Goal: Task Accomplishment & Management: Manage account settings

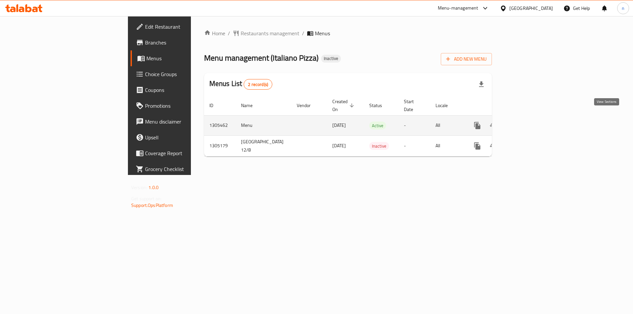
click at [529, 122] on icon "enhanced table" at bounding box center [525, 126] width 8 height 8
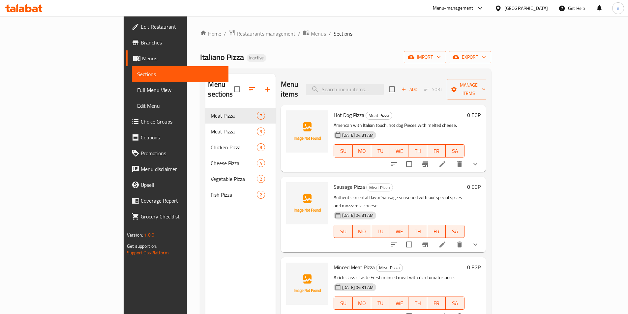
click at [303, 33] on span "breadcrumb" at bounding box center [307, 33] width 8 height 9
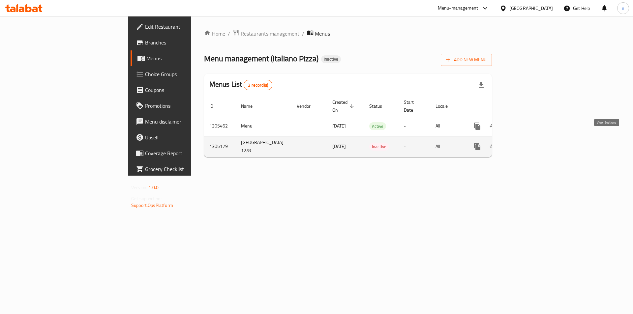
click at [529, 143] on icon "enhanced table" at bounding box center [525, 147] width 8 height 8
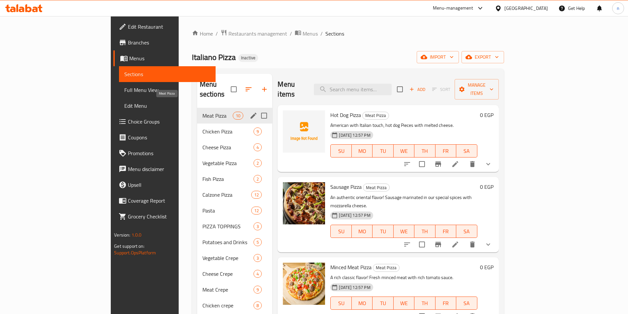
click at [202, 112] on span "Meat Pizza" at bounding box center [217, 116] width 30 height 8
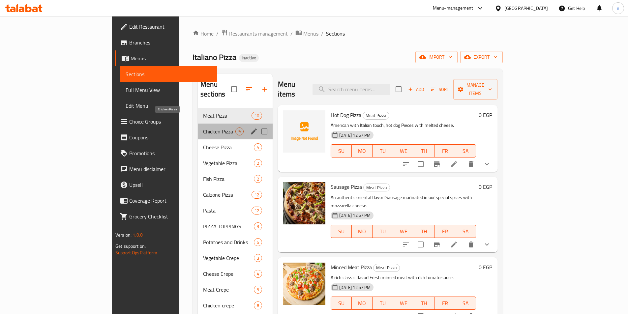
click at [203, 128] on span "Chicken Pizza" at bounding box center [219, 132] width 32 height 8
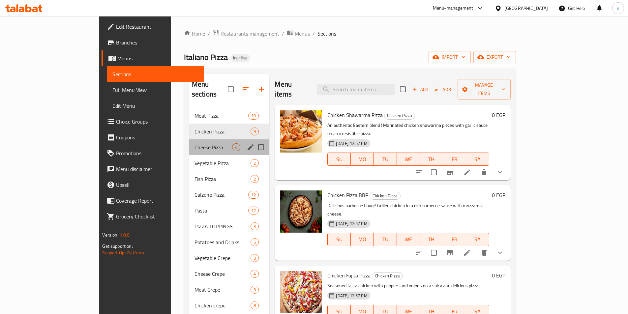
click at [189, 144] on div "Cheese Pizza 4" at bounding box center [229, 147] width 80 height 16
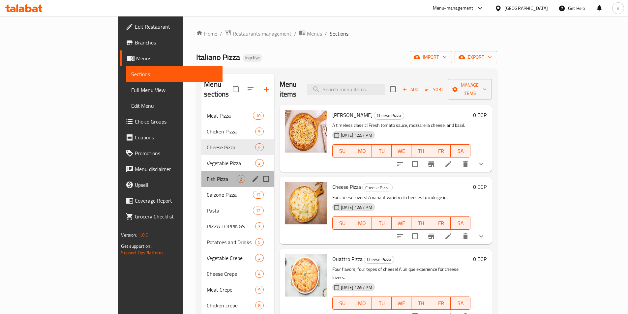
click at [201, 171] on div "Fish Pizza 2" at bounding box center [237, 179] width 73 height 16
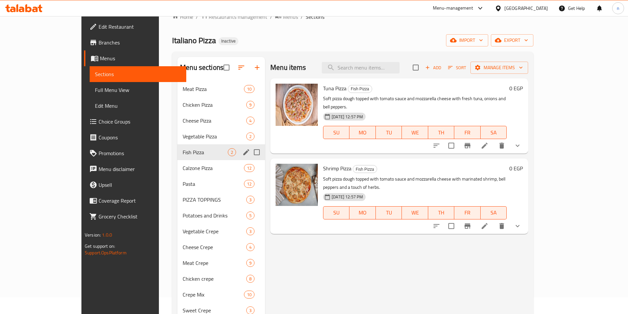
scroll to position [33, 0]
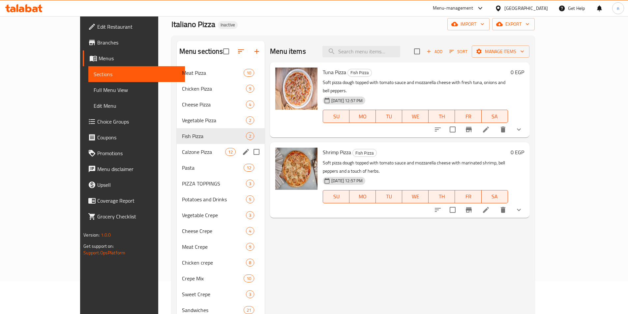
click at [182, 154] on span "Calzone Pizza" at bounding box center [203, 152] width 43 height 8
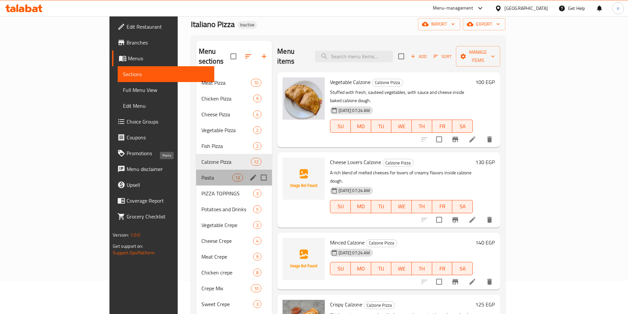
click at [201, 174] on span "Pasta" at bounding box center [216, 178] width 31 height 8
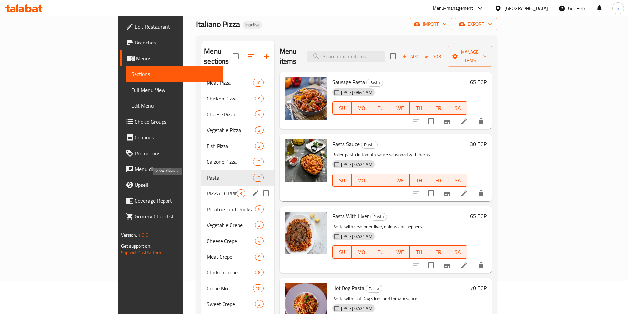
click at [207, 190] on span "PIZZA TOPPINGS" at bounding box center [222, 194] width 30 height 8
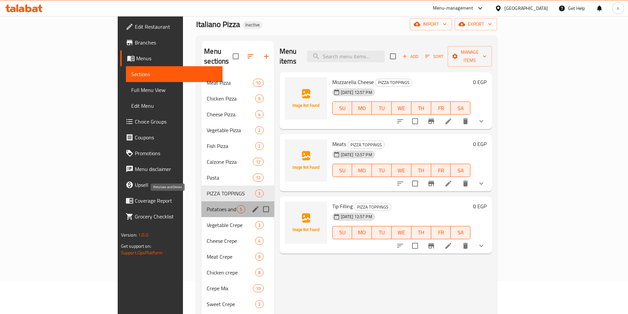
click at [207, 205] on span "Potatoes and Drinks" at bounding box center [222, 209] width 30 height 8
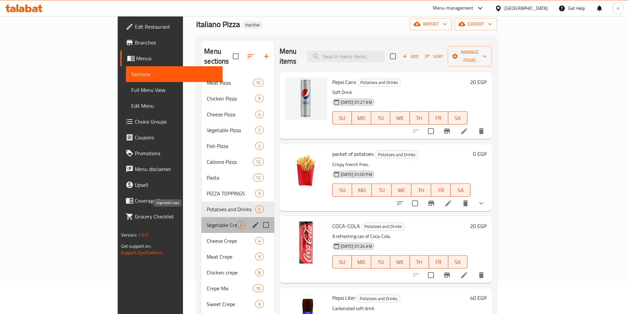
click at [207, 221] on span "Vegetable Crepe" at bounding box center [222, 225] width 30 height 8
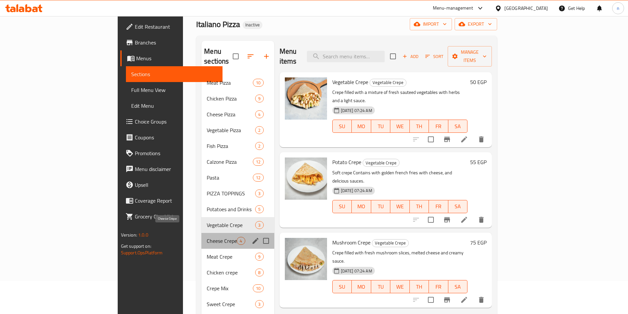
click at [207, 237] on span "Cheese Crepe" at bounding box center [222, 241] width 30 height 8
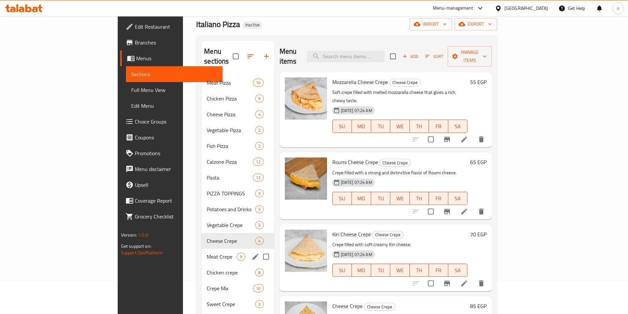
scroll to position [92, 0]
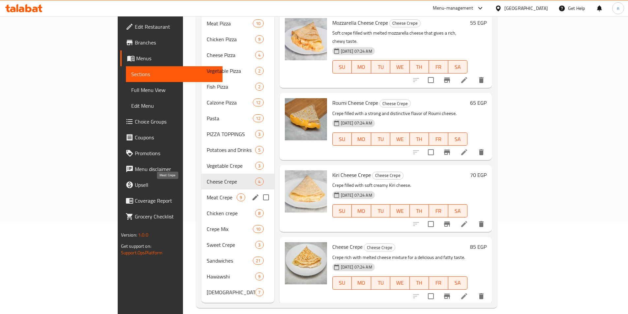
click at [207, 194] on span "Meat Crepe" at bounding box center [222, 198] width 30 height 8
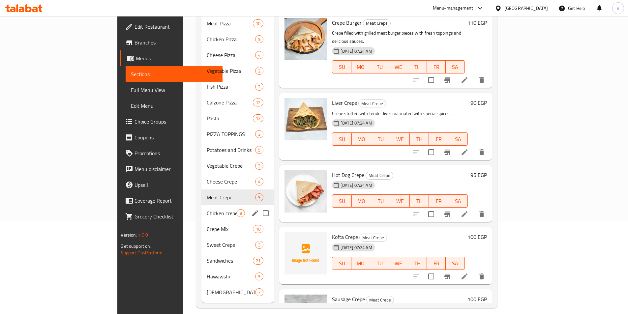
click at [207, 209] on span "Chicken crepe" at bounding box center [222, 213] width 30 height 8
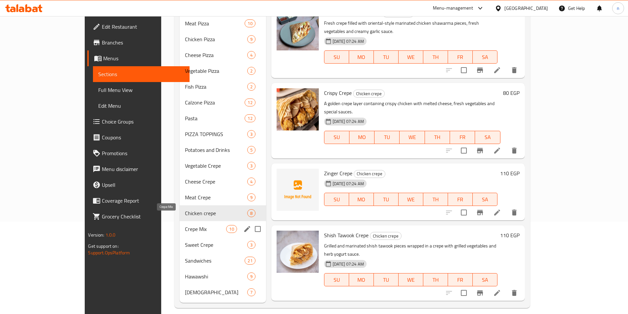
click at [185, 225] on span "Crepe Mix" at bounding box center [205, 229] width 41 height 8
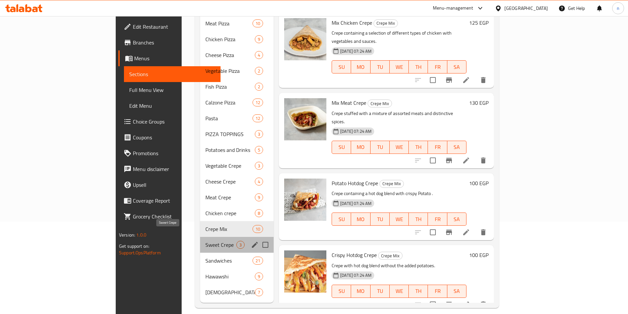
click at [205, 241] on span "Sweet Crepe" at bounding box center [220, 245] width 31 height 8
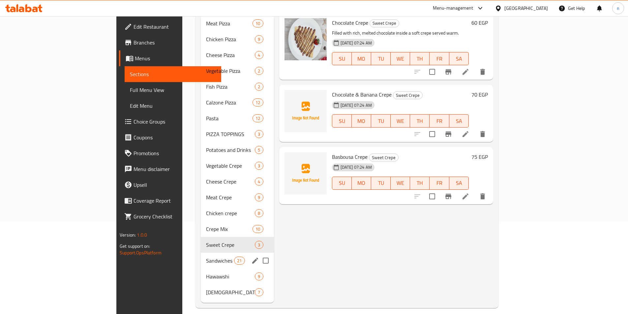
click at [201, 255] on div "Sandwiches 21" at bounding box center [237, 261] width 73 height 16
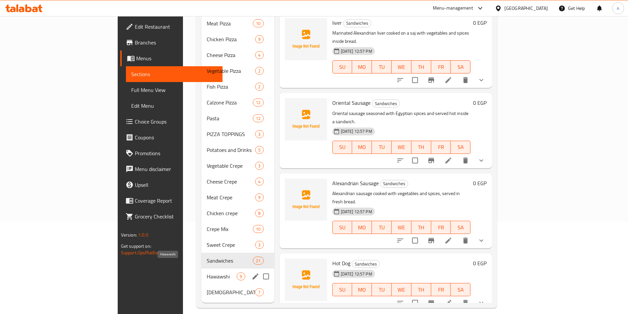
click at [207, 273] on span "Hawawshi" at bounding box center [222, 277] width 30 height 8
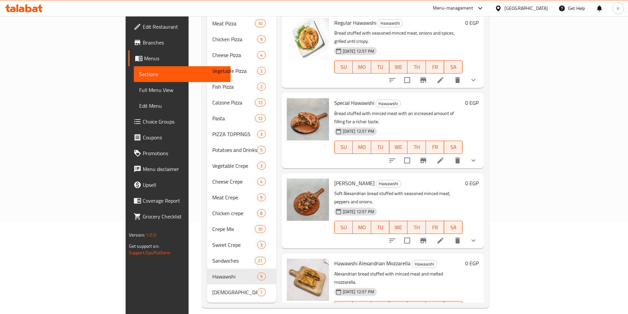
click at [212, 289] on span "[DEMOGRAPHIC_DATA]" at bounding box center [234, 293] width 45 height 8
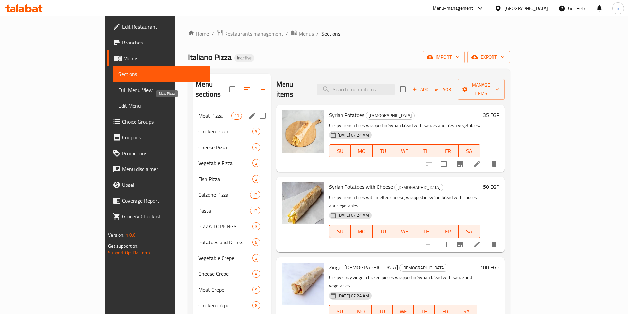
click at [199, 112] on span "Meat Pizza" at bounding box center [215, 116] width 33 height 8
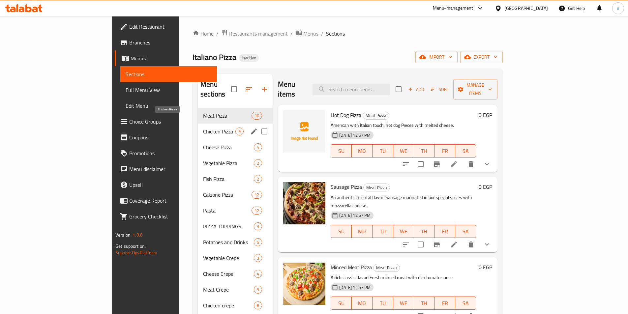
click at [203, 128] on span "Chicken Pizza" at bounding box center [219, 132] width 32 height 8
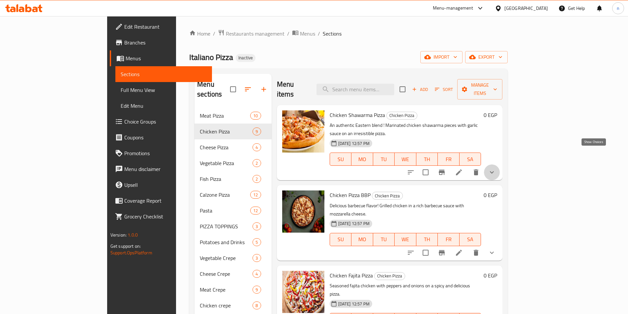
click at [496, 168] on icon "show more" at bounding box center [492, 172] width 8 height 8
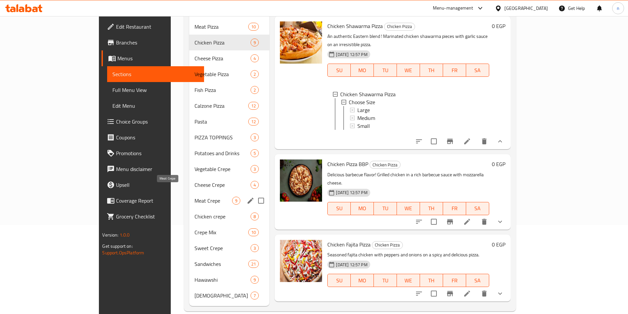
scroll to position [92, 0]
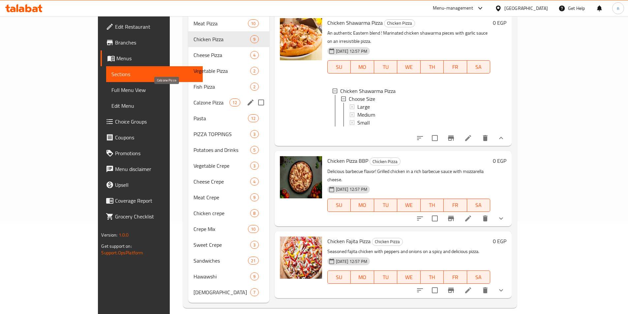
click at [194, 99] on span "Calzone Pizza" at bounding box center [212, 103] width 36 height 8
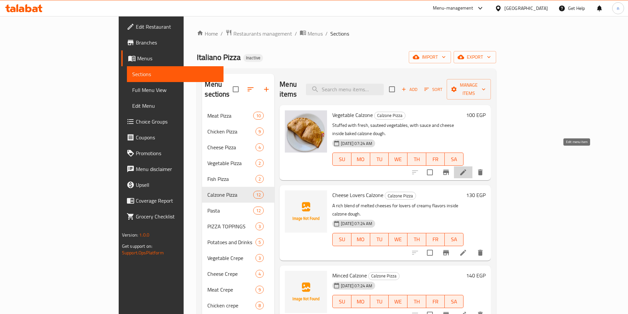
click at [467, 168] on icon at bounding box center [463, 172] width 8 height 8
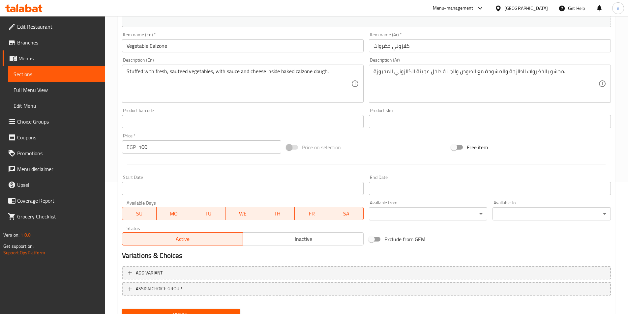
scroll to position [161, 0]
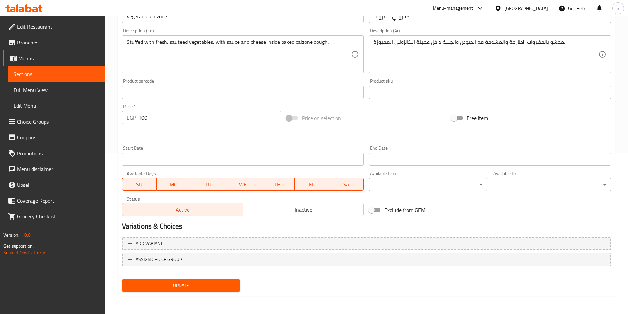
click at [233, 285] on span "Update" at bounding box center [181, 286] width 108 height 8
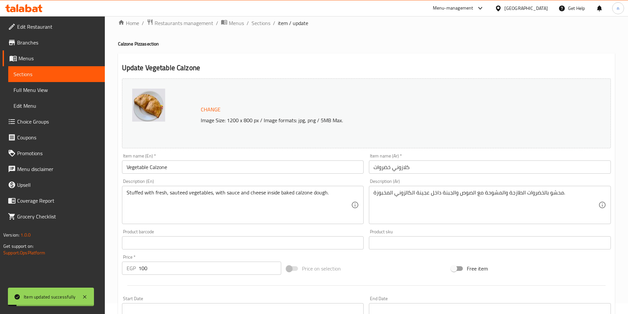
scroll to position [0, 0]
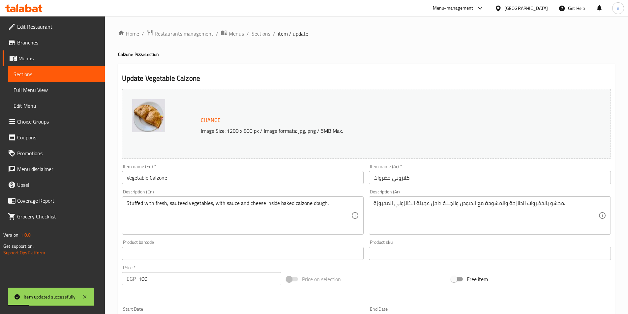
click at [258, 34] on span "Sections" at bounding box center [261, 34] width 19 height 8
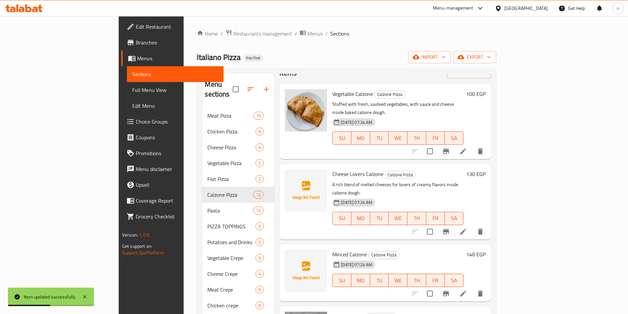
scroll to position [33, 0]
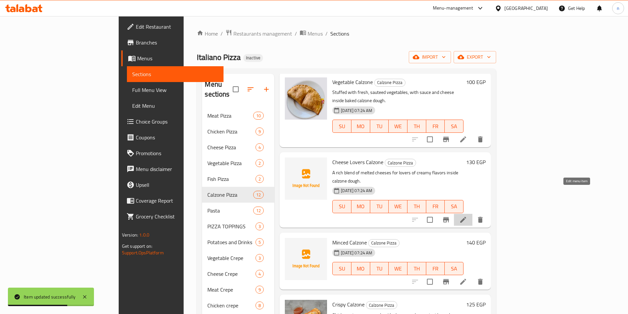
click at [467, 216] on icon at bounding box center [463, 220] width 8 height 8
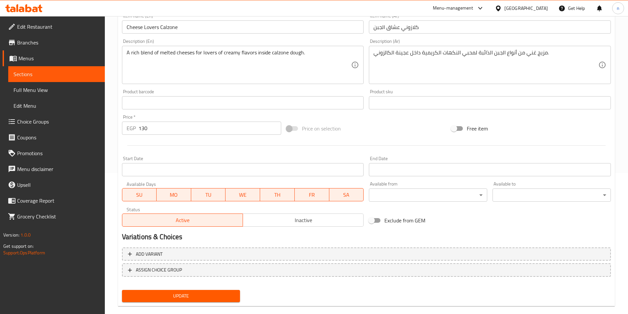
scroll to position [152, 0]
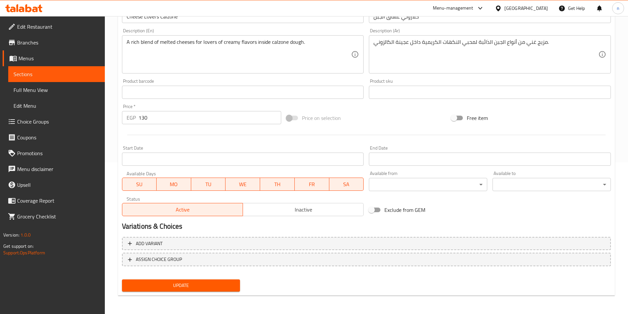
click at [175, 286] on span "Update" at bounding box center [181, 286] width 108 height 8
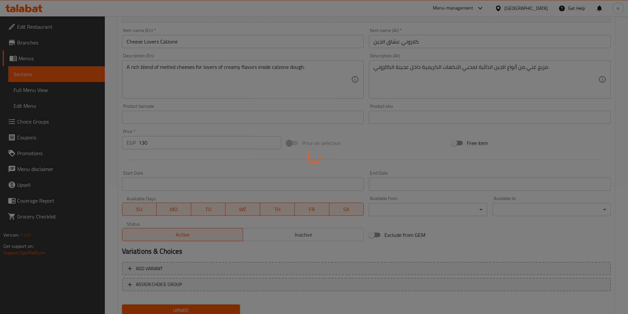
scroll to position [0, 0]
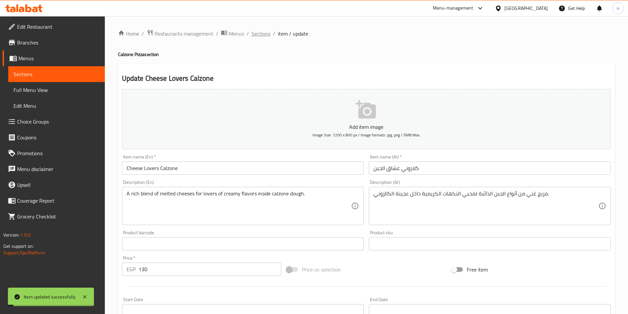
click at [261, 33] on span "Sections" at bounding box center [261, 34] width 19 height 8
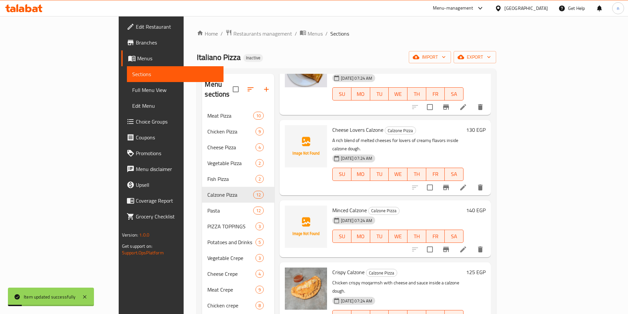
scroll to position [66, 0]
click at [467, 245] on icon at bounding box center [463, 249] width 8 height 8
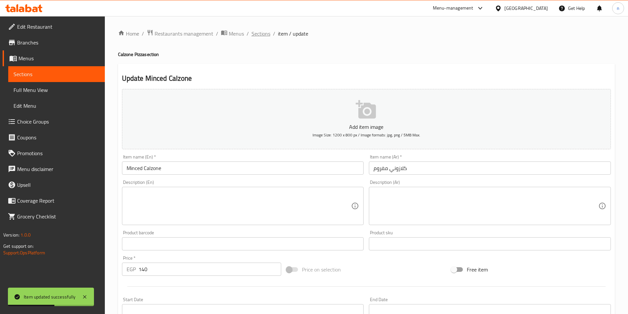
click at [260, 36] on span "Sections" at bounding box center [261, 34] width 19 height 8
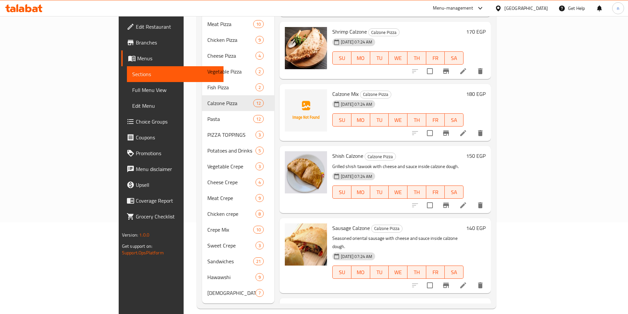
scroll to position [92, 0]
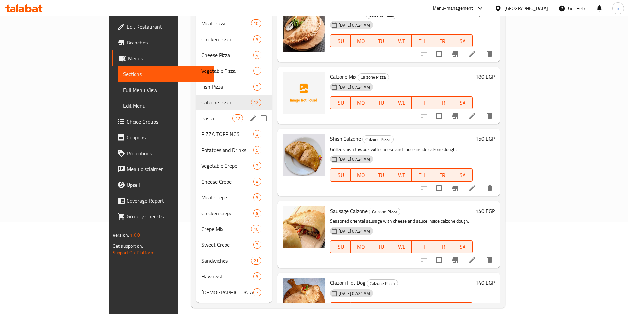
click at [196, 126] on div "PIZZA TOPPINGS 3" at bounding box center [234, 134] width 76 height 16
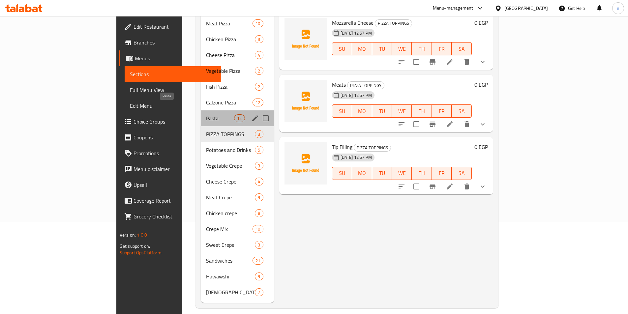
click at [206, 114] on span "Pasta" at bounding box center [220, 118] width 28 height 8
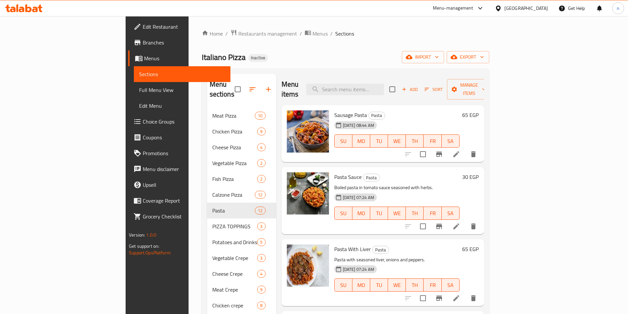
click at [400, 119] on div "12-08-2025 08:44 AM SU MO TU WE TH FR SA" at bounding box center [397, 137] width 131 height 36
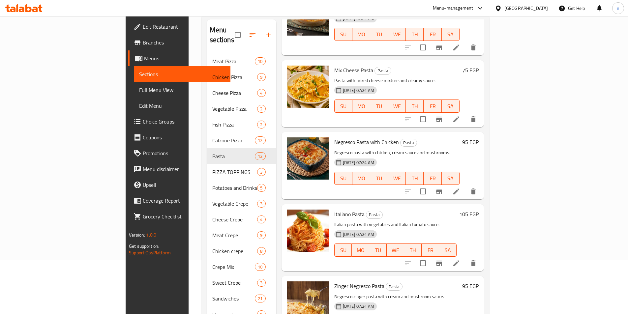
scroll to position [92, 0]
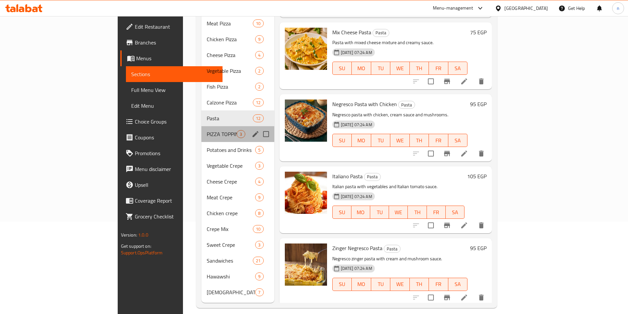
click at [201, 129] on div "PIZZA TOPPINGS 3" at bounding box center [237, 134] width 73 height 16
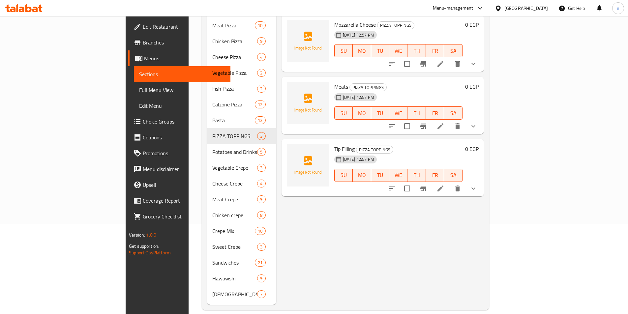
scroll to position [92, 0]
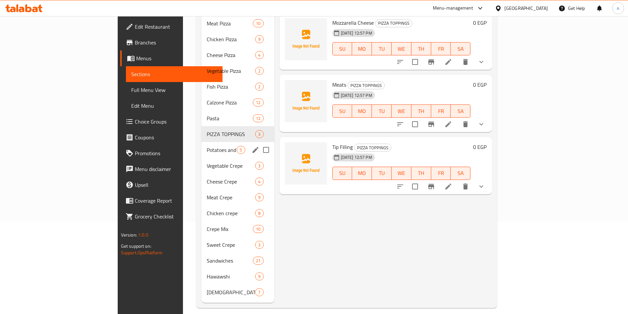
click at [207, 146] on span "Potatoes and Drinks" at bounding box center [222, 150] width 30 height 8
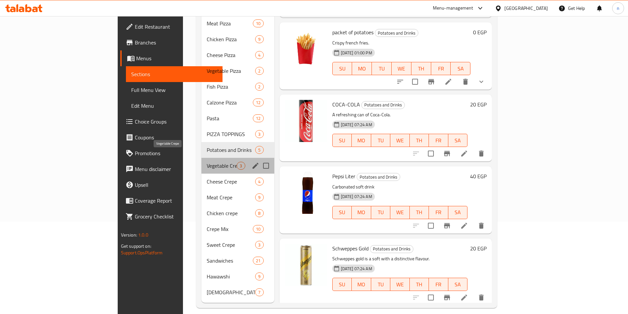
click at [207, 162] on span "Vegetable Crepe" at bounding box center [222, 166] width 30 height 8
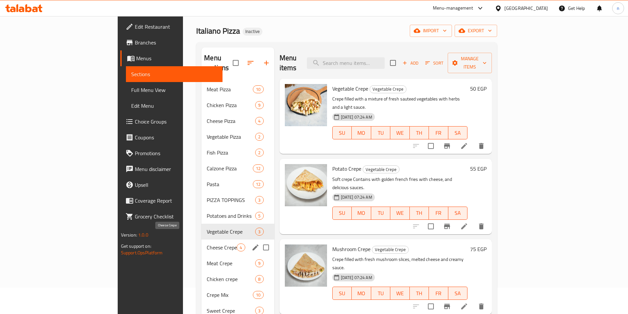
click at [207, 244] on span "Cheese Crepe" at bounding box center [222, 248] width 30 height 8
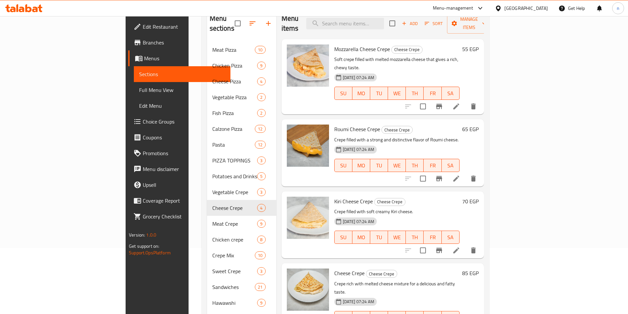
scroll to position [92, 0]
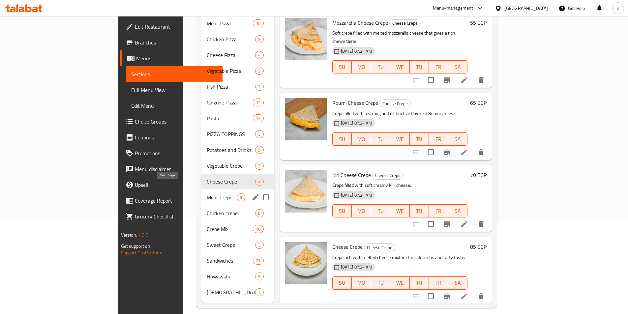
click at [207, 194] on span "Meat Crepe" at bounding box center [222, 198] width 30 height 8
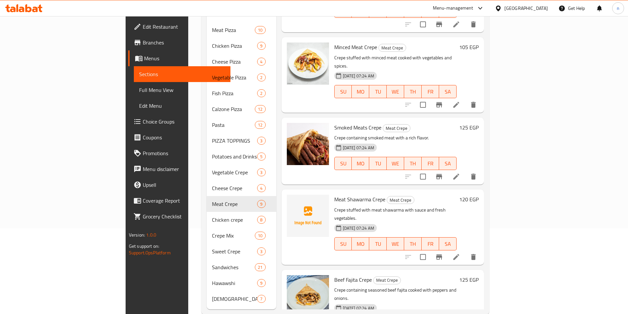
scroll to position [92, 0]
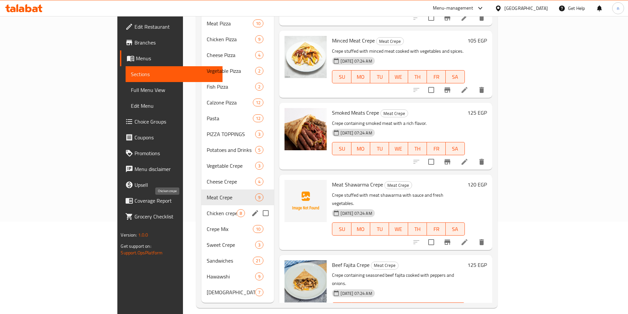
click at [207, 209] on span "Chicken crepe" at bounding box center [222, 213] width 30 height 8
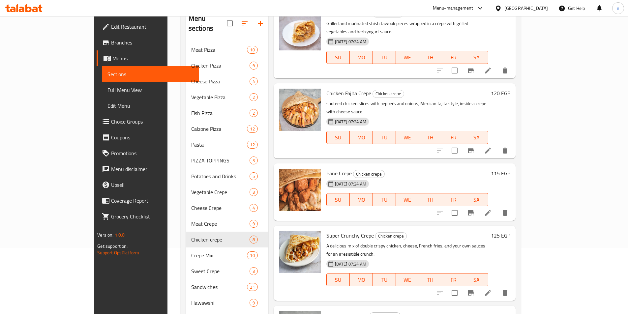
scroll to position [92, 0]
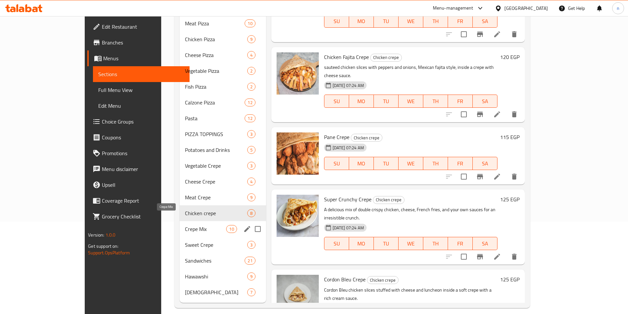
click at [185, 225] on span "Crepe Mix" at bounding box center [205, 229] width 41 height 8
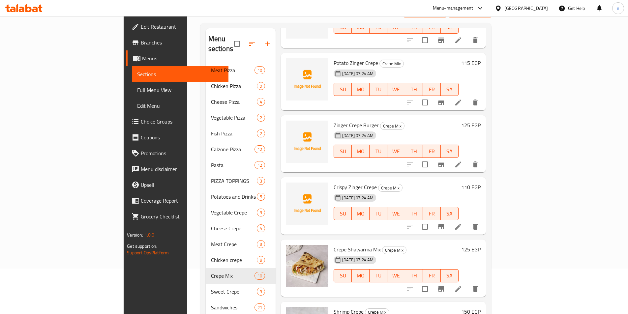
scroll to position [92, 0]
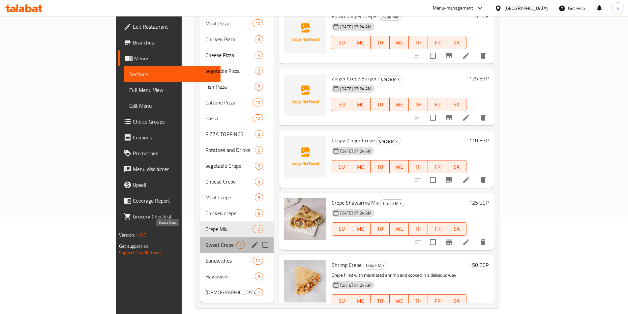
click at [205, 241] on span "Sweet Crepe" at bounding box center [220, 245] width 31 height 8
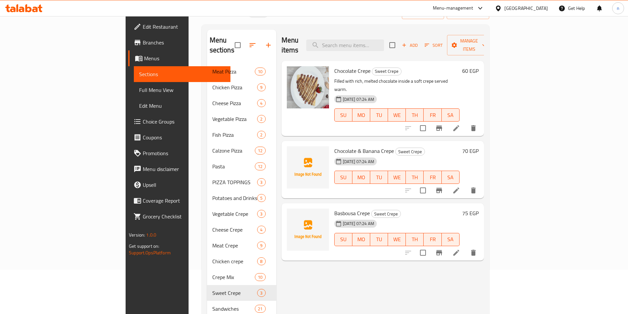
scroll to position [66, 0]
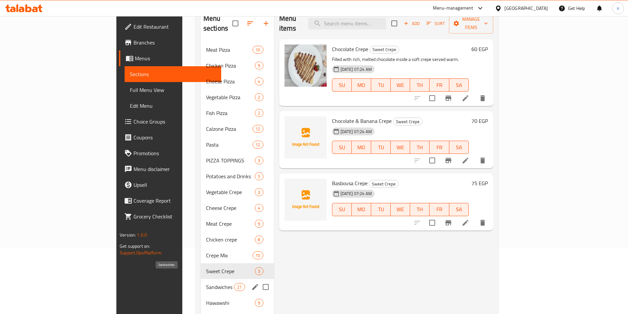
click at [206, 283] on span "Sandwiches" at bounding box center [220, 287] width 28 height 8
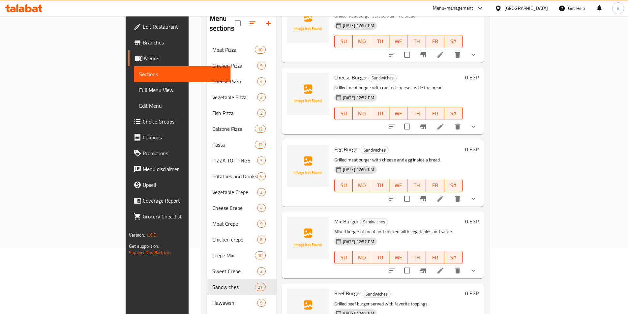
scroll to position [92, 0]
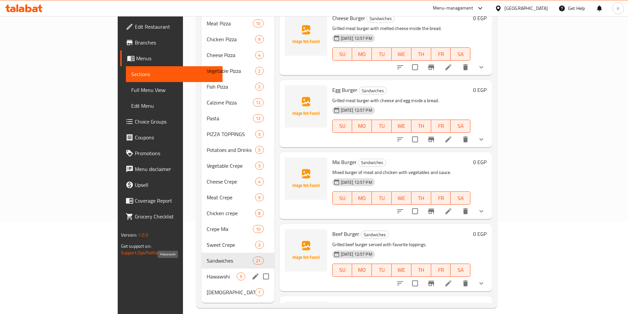
click at [207, 273] on span "Hawawshi" at bounding box center [222, 277] width 30 height 8
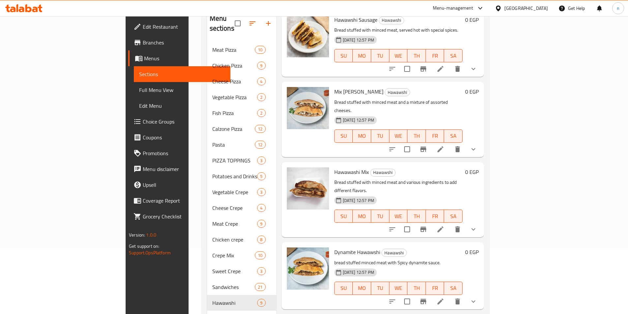
scroll to position [92, 0]
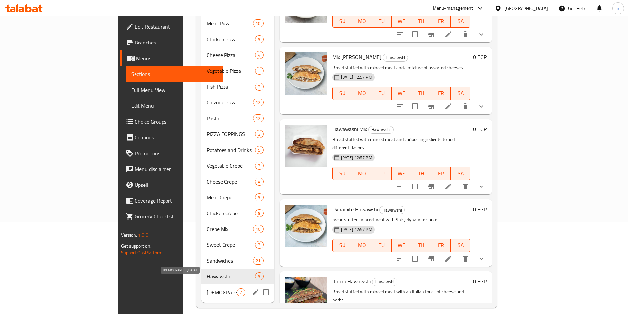
click at [207, 289] on span "[DEMOGRAPHIC_DATA]" at bounding box center [222, 293] width 30 height 8
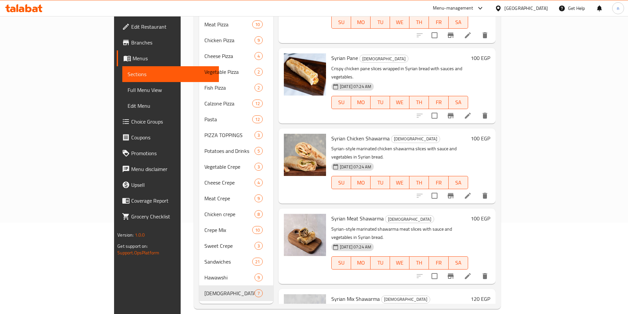
scroll to position [92, 0]
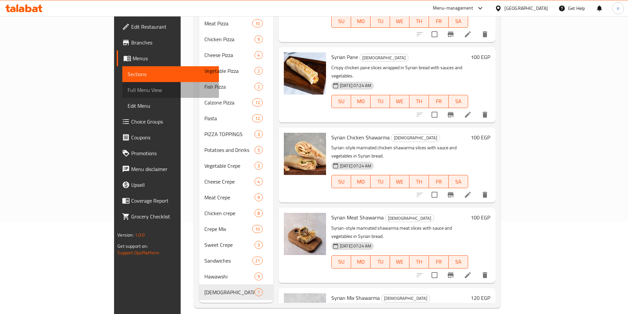
click at [128, 91] on span "Full Menu View" at bounding box center [171, 90] width 86 height 8
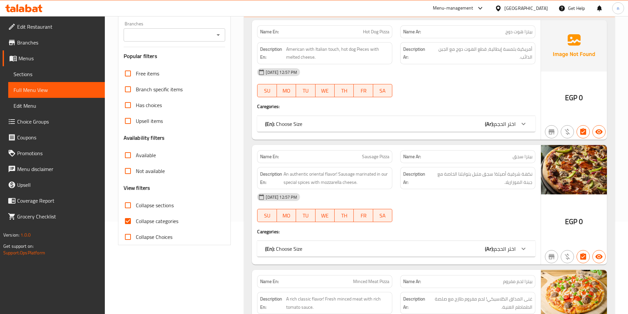
drag, startPoint x: 129, startPoint y: 221, endPoint x: 274, endPoint y: 170, distance: 154.2
click at [129, 221] on input "Collapse categories" at bounding box center [128, 221] width 16 height 16
checkbox input "false"
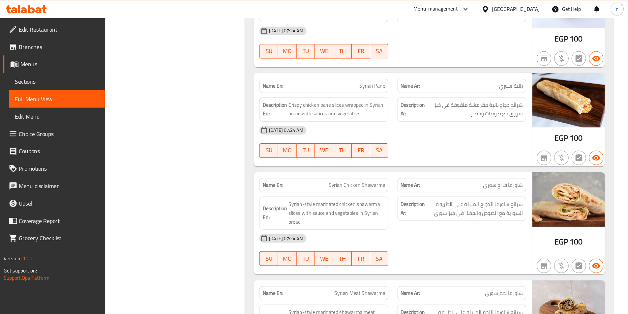
scroll to position [19248, 0]
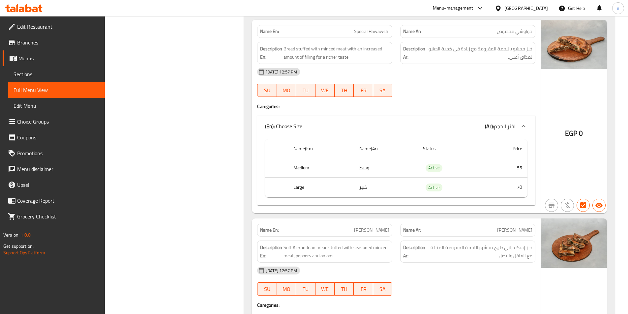
scroll to position [17269, 0]
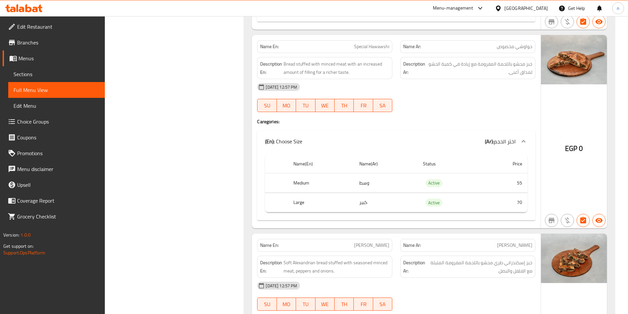
click at [41, 60] on span "Menus" at bounding box center [58, 58] width 81 height 8
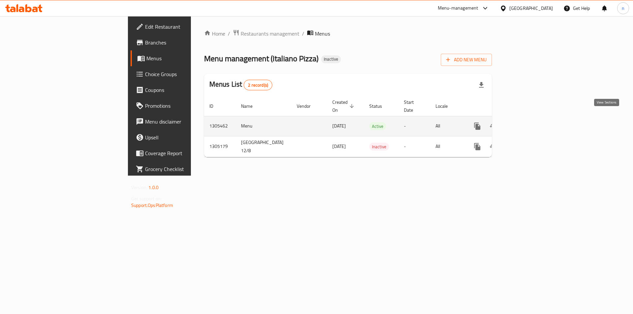
click at [529, 122] on icon "enhanced table" at bounding box center [525, 126] width 8 height 8
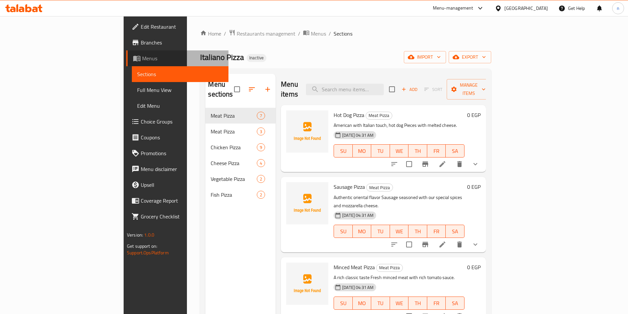
click at [142, 55] on span "Menus" at bounding box center [182, 58] width 81 height 8
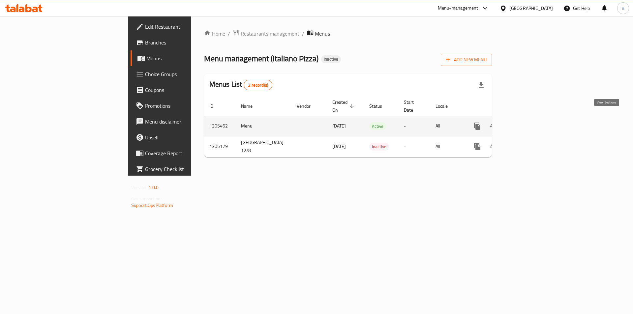
click at [529, 122] on icon "enhanced table" at bounding box center [525, 126] width 8 height 8
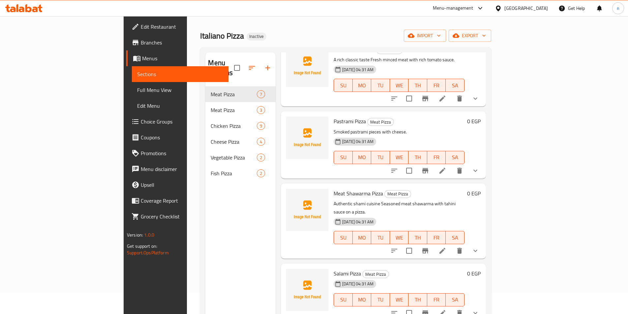
scroll to position [33, 0]
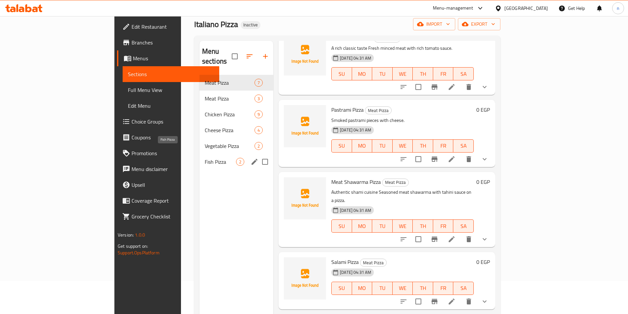
click at [205, 158] on span "Fish Pizza" at bounding box center [220, 162] width 31 height 8
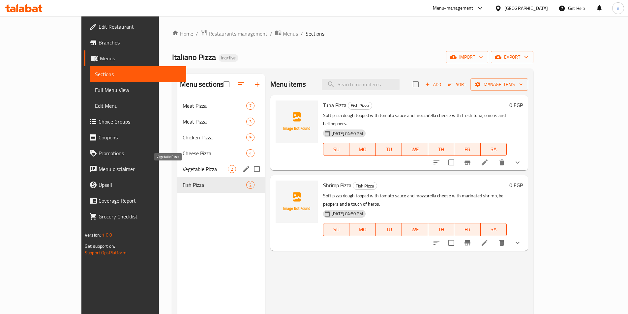
click at [183, 170] on span "Vegetable Pizza" at bounding box center [205, 169] width 45 height 8
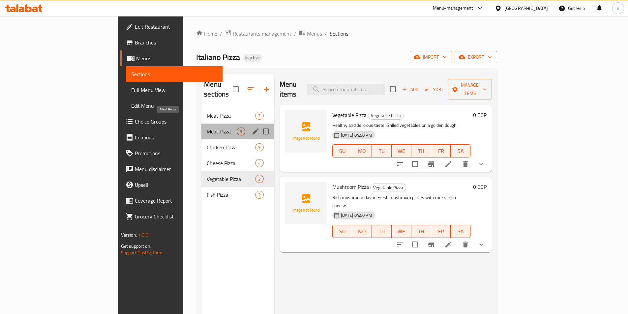
click at [207, 128] on span "Meat Pizza" at bounding box center [222, 132] width 30 height 8
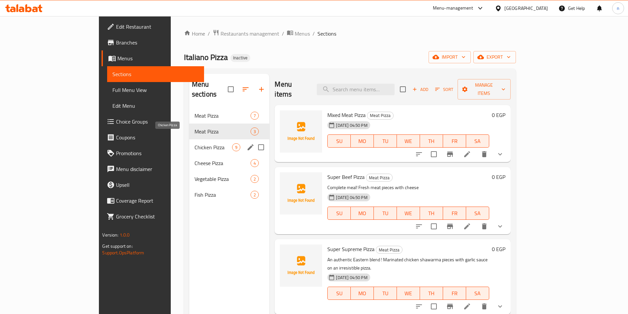
click at [195, 143] on span "Chicken Pizza" at bounding box center [214, 147] width 38 height 8
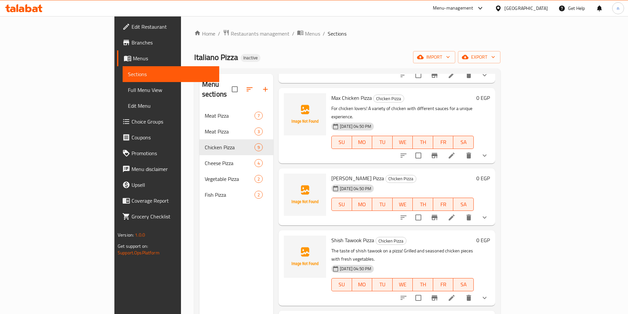
scroll to position [321, 0]
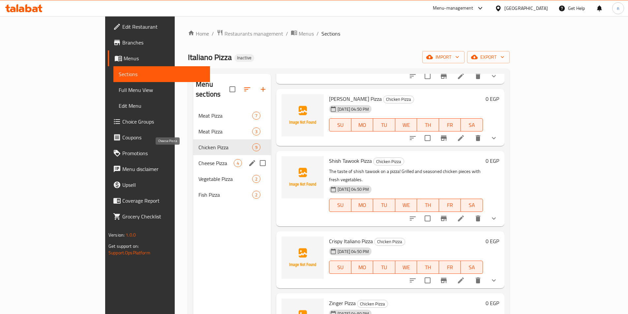
click at [199, 159] on span "Cheese Pizza" at bounding box center [216, 163] width 35 height 8
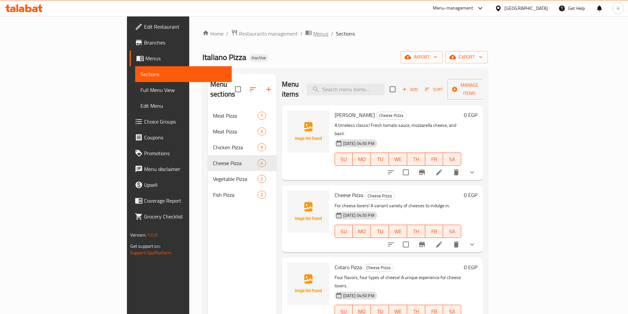
click at [313, 35] on span "Menus" at bounding box center [320, 34] width 15 height 8
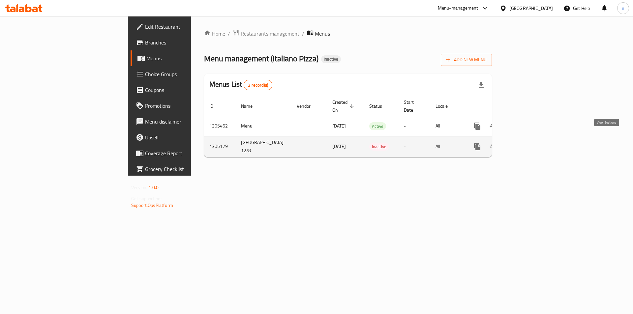
click at [533, 142] on link "enhanced table" at bounding box center [525, 147] width 16 height 16
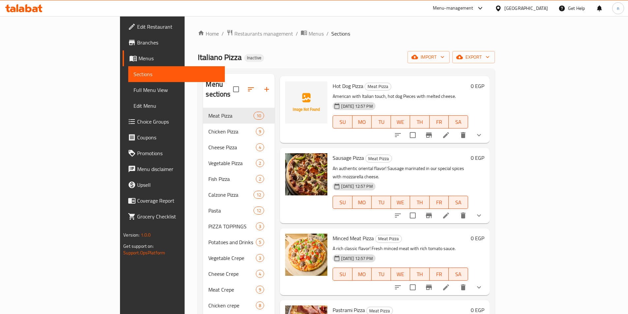
scroll to position [66, 0]
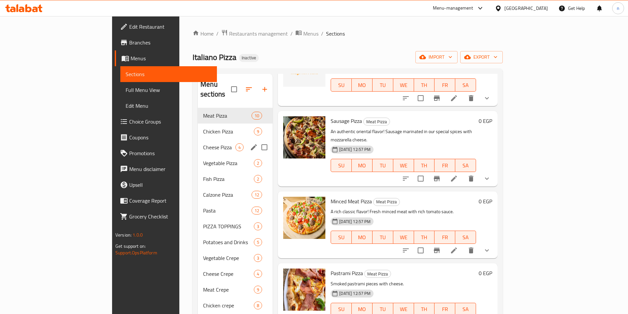
drag, startPoint x: 185, startPoint y: 134, endPoint x: 193, endPoint y: 138, distance: 9.1
click at [203, 143] on span "Cheese Pizza" at bounding box center [219, 147] width 32 height 8
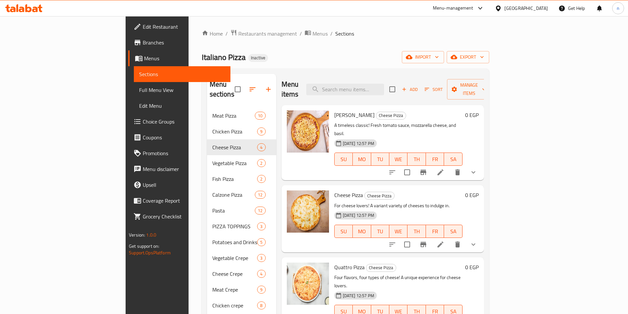
scroll to position [33, 0]
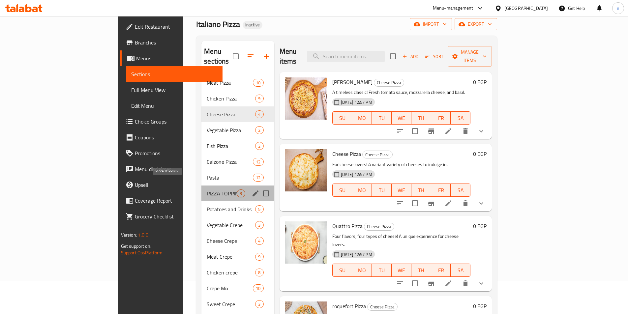
click at [207, 190] on span "PIZZA TOPPINGS" at bounding box center [222, 194] width 30 height 8
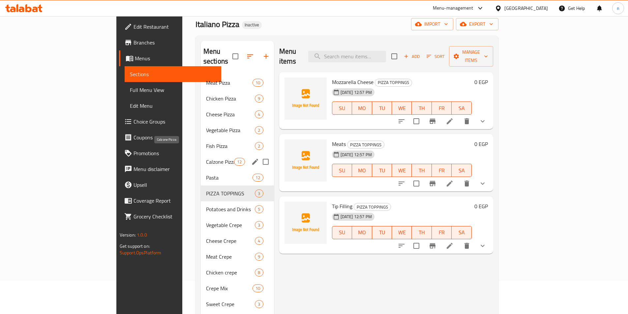
click at [206, 158] on span "Calzone Pizza" at bounding box center [220, 162] width 28 height 8
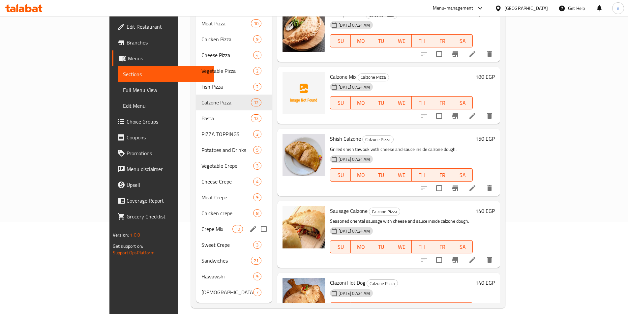
scroll to position [59, 0]
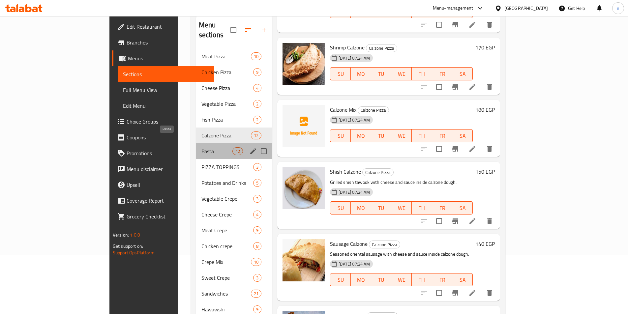
click at [201, 147] on span "Pasta" at bounding box center [216, 151] width 31 height 8
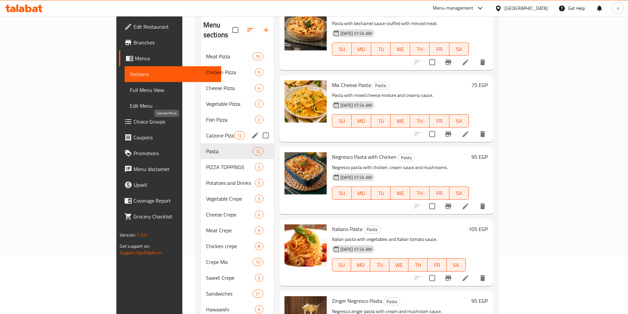
click at [206, 132] on span "Calzone Pizza" at bounding box center [220, 136] width 28 height 8
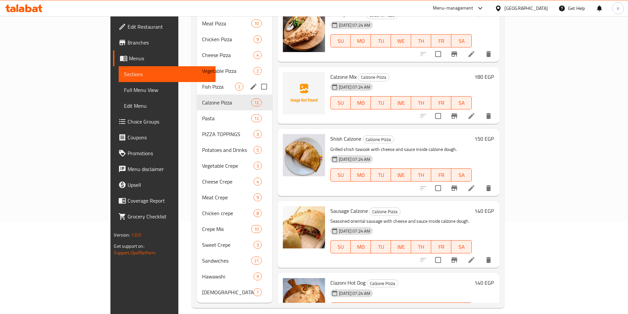
scroll to position [59, 0]
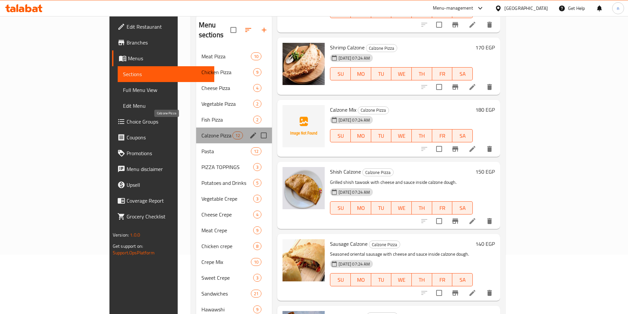
click at [201, 132] on span "Calzone Pizza" at bounding box center [216, 136] width 31 height 8
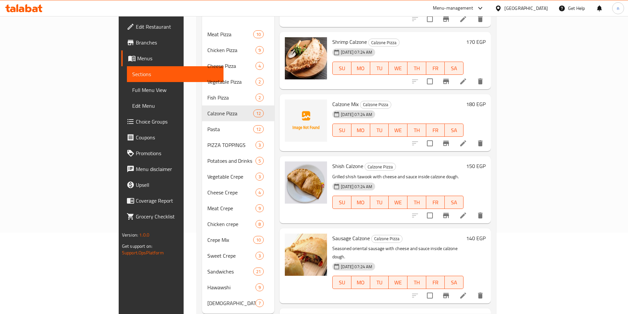
scroll to position [92, 0]
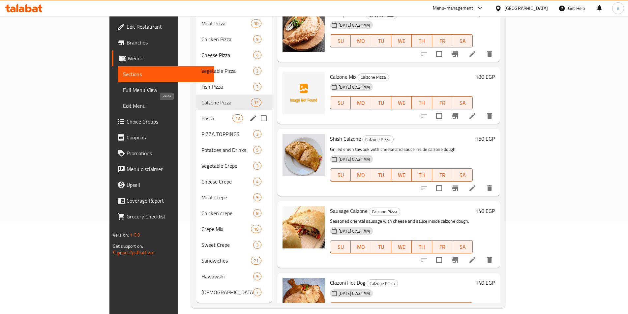
click at [201, 114] on span "Pasta" at bounding box center [216, 118] width 31 height 8
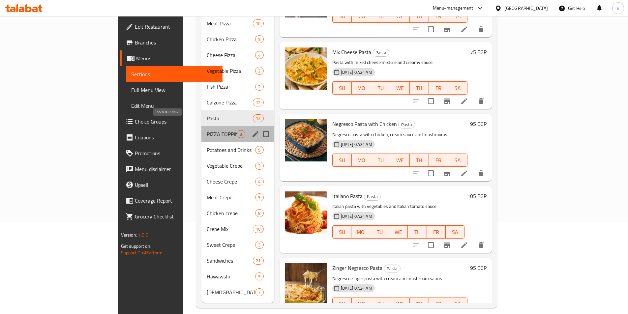
click at [207, 130] on span "PIZZA TOPPINGS" at bounding box center [222, 134] width 30 height 8
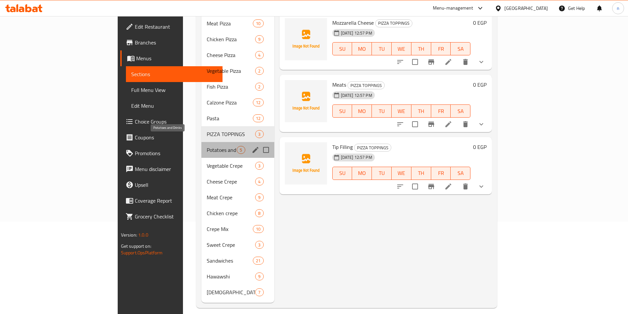
click at [207, 146] on span "Potatoes and Drinks" at bounding box center [222, 150] width 30 height 8
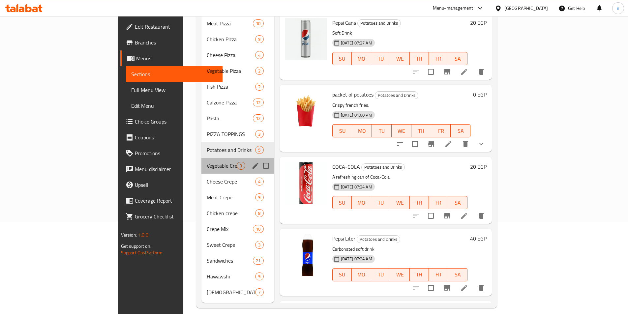
click at [201, 158] on div "Vegetable Crepe 3" at bounding box center [237, 166] width 73 height 16
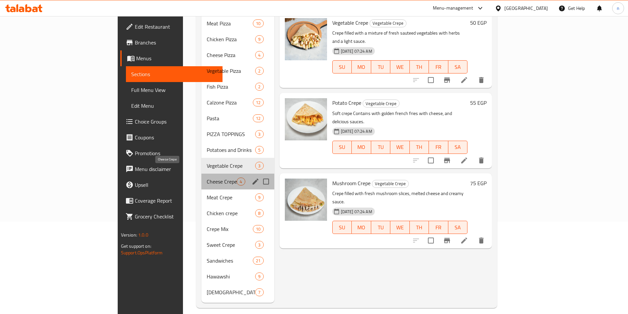
click at [207, 178] on span "Cheese Crepe" at bounding box center [222, 182] width 30 height 8
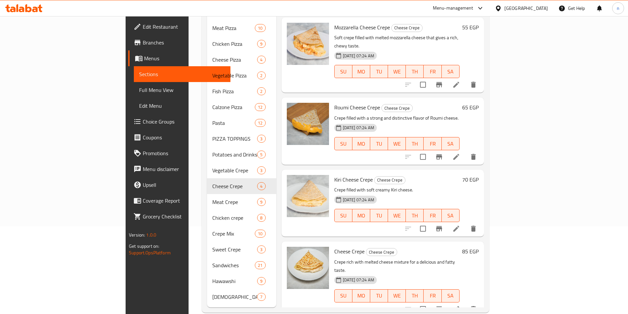
scroll to position [92, 0]
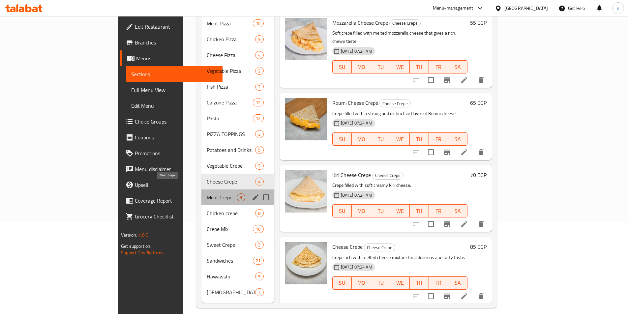
click at [207, 194] on span "Meat Crepe" at bounding box center [222, 198] width 30 height 8
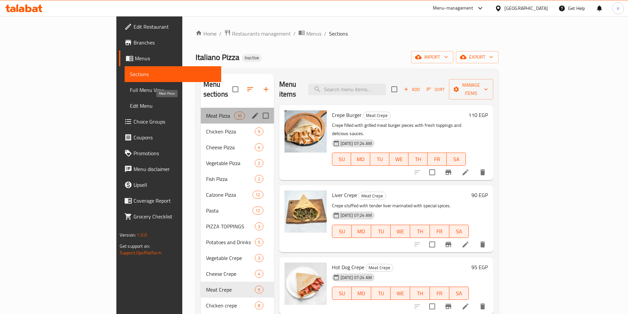
click at [206, 112] on span "Meat Pizza" at bounding box center [220, 116] width 28 height 8
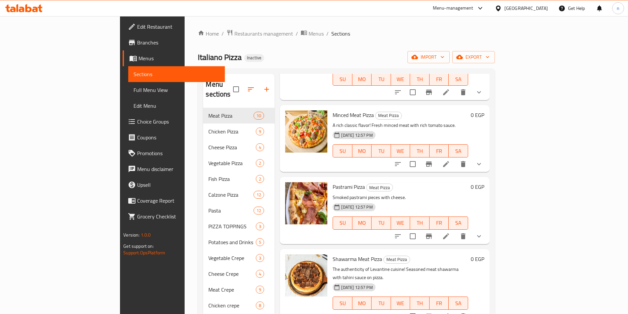
scroll to position [165, 0]
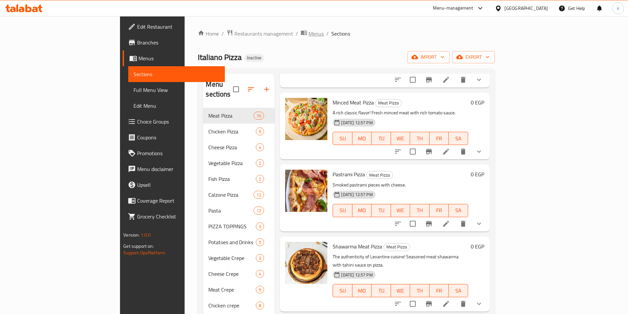
click at [309, 30] on span "Menus" at bounding box center [316, 34] width 15 height 8
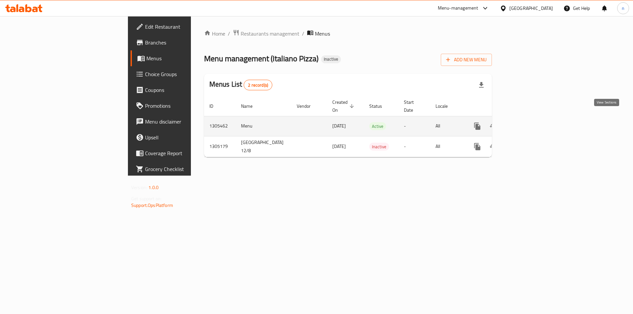
click at [529, 122] on icon "enhanced table" at bounding box center [525, 126] width 8 height 8
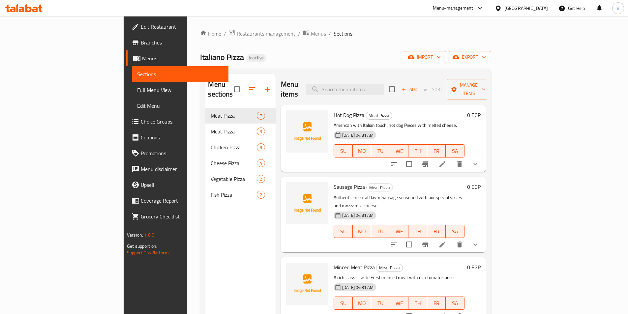
click at [311, 33] on span "Menus" at bounding box center [318, 34] width 15 height 8
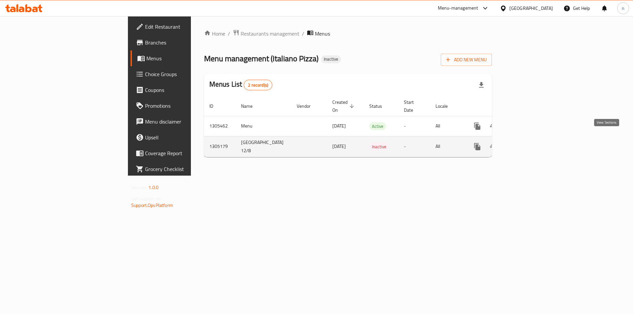
click at [529, 143] on icon "enhanced table" at bounding box center [525, 147] width 8 height 8
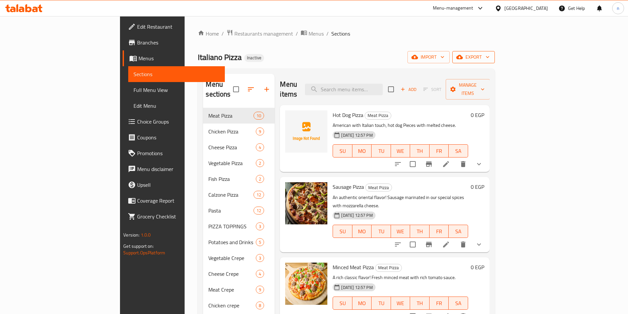
click at [490, 57] on span "export" at bounding box center [474, 57] width 32 height 8
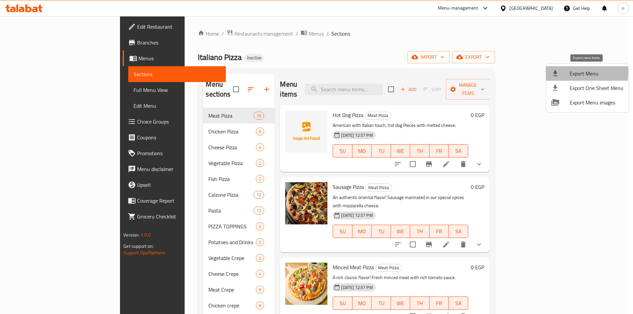
click at [573, 72] on span "Export Menu" at bounding box center [597, 74] width 54 height 8
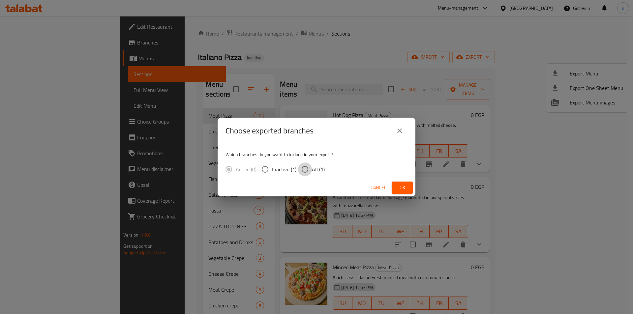
click at [304, 168] on input "All (1)" at bounding box center [305, 170] width 14 height 14
radio input "true"
click at [403, 186] on span "Ok" at bounding box center [402, 188] width 11 height 8
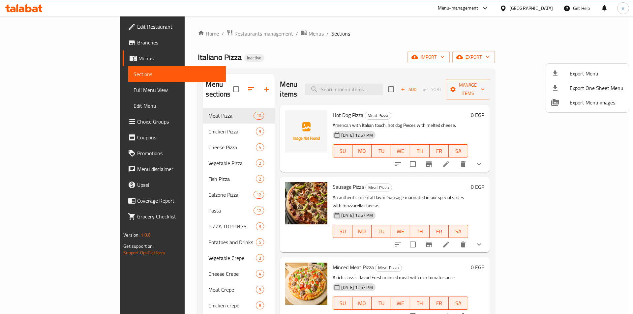
click at [231, 29] on div at bounding box center [316, 157] width 633 height 314
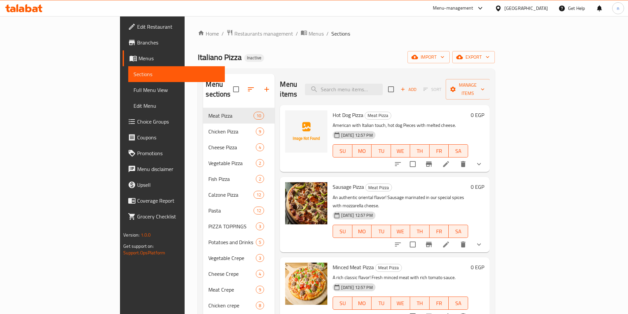
click at [138, 62] on span "Menus" at bounding box center [178, 58] width 81 height 8
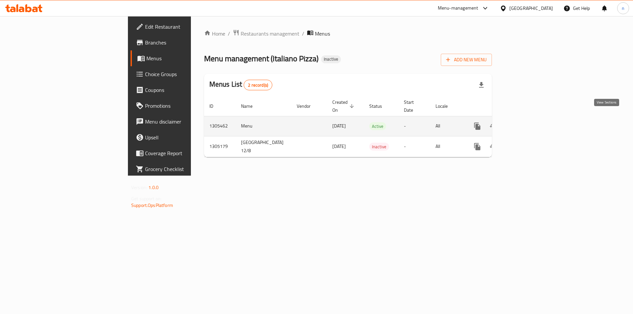
click at [528, 123] on icon "enhanced table" at bounding box center [525, 126] width 6 height 6
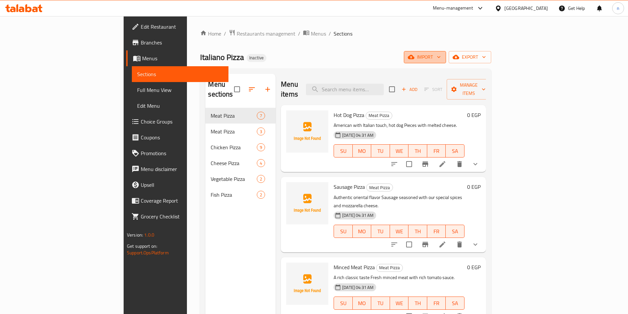
click at [441, 55] on span "import" at bounding box center [425, 57] width 32 height 8
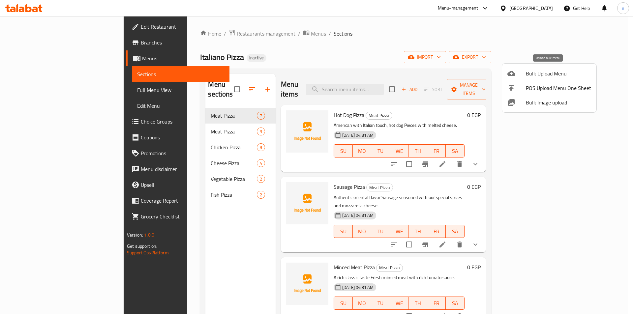
click at [550, 72] on span "Bulk Upload Menu" at bounding box center [558, 74] width 65 height 8
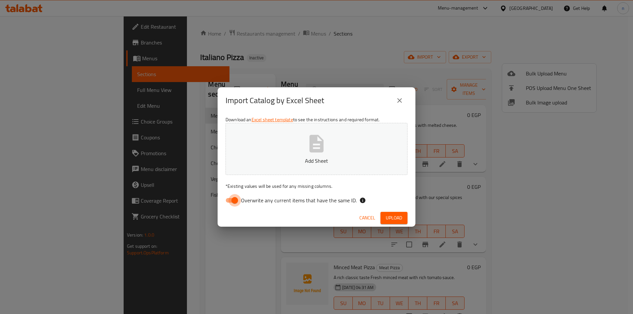
click at [231, 202] on input "Overwrite any current items that have the same ID." at bounding box center [235, 200] width 38 height 13
checkbox input "false"
click at [271, 171] on button "Add Sheet" at bounding box center [317, 149] width 182 height 52
click at [389, 219] on span "Upload" at bounding box center [394, 218] width 16 height 8
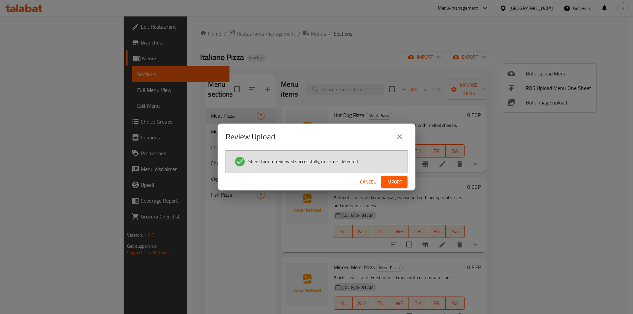
click at [401, 182] on span "Import" at bounding box center [394, 182] width 16 height 8
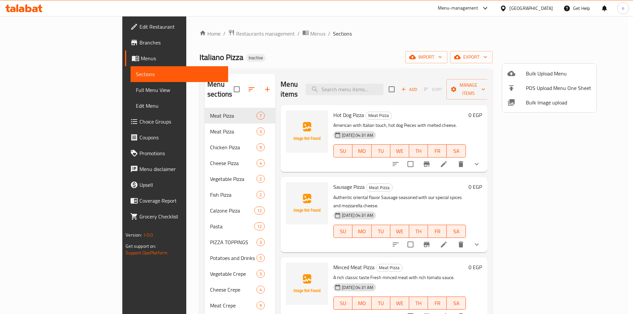
click at [30, 92] on div at bounding box center [316, 157] width 633 height 314
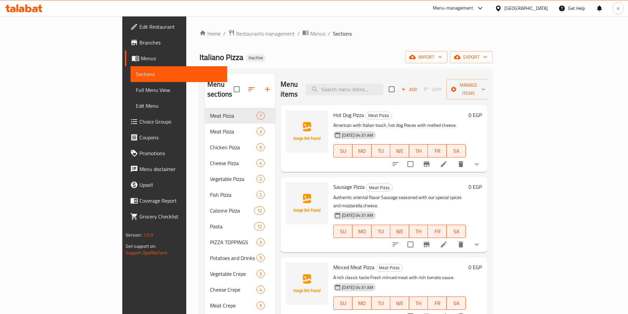
click at [136, 92] on span "Full Menu View" at bounding box center [179, 90] width 86 height 8
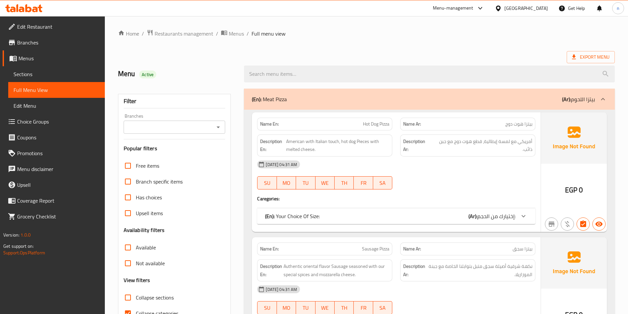
scroll to position [165, 0]
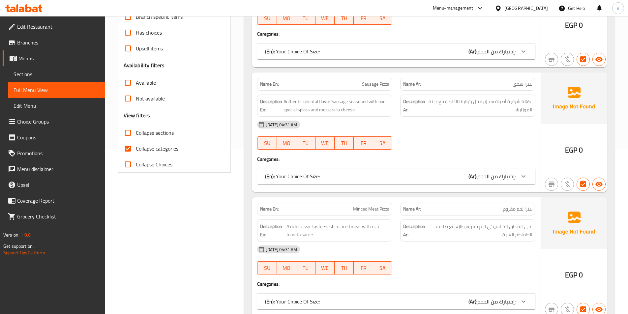
click at [127, 148] on input "Collapse categories" at bounding box center [128, 149] width 16 height 16
checkbox input "false"
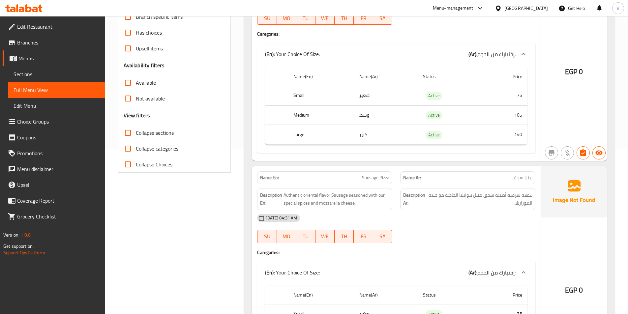
click at [128, 132] on input "Collapse sections" at bounding box center [128, 133] width 16 height 16
checkbox input "true"
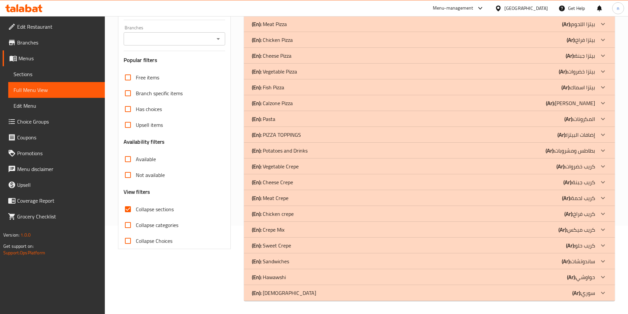
scroll to position [0, 0]
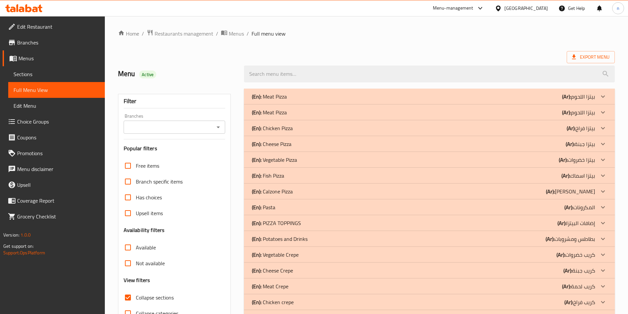
click at [298, 101] on div "(En): Calzone Pizza (Ar): بيتزا كلازوني" at bounding box center [423, 97] width 343 height 8
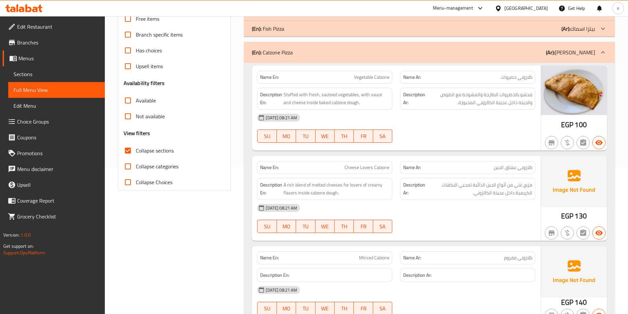
scroll to position [165, 0]
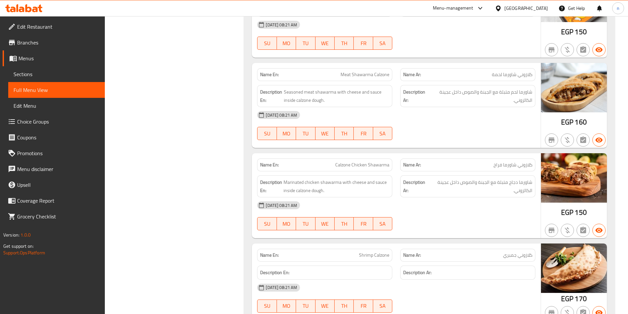
click at [355, 166] on div "Name En: Calzone Chicken Shawarma Name Ar: كلازوني شاورما فراخ Description En: …" at bounding box center [396, 195] width 289 height 85
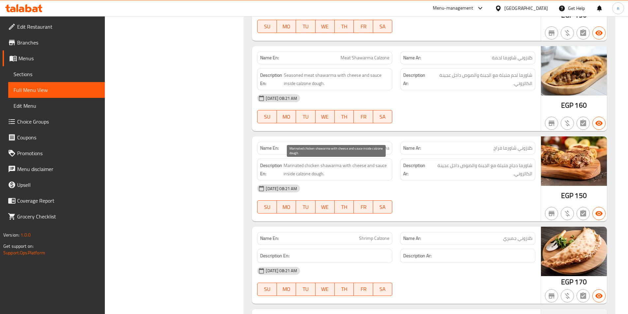
scroll to position [627, 0]
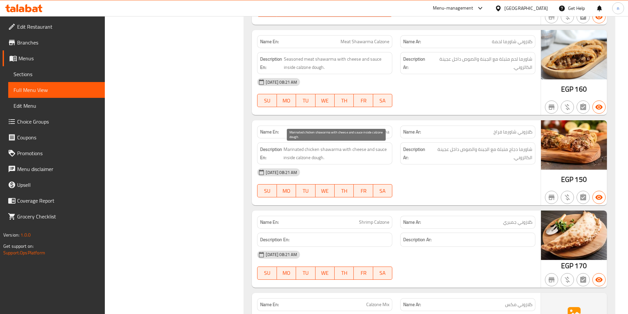
click at [355, 166] on div "Name En: Calzone Chicken Shawarma Name Ar: كلازوني شاورما فراخ Description En: …" at bounding box center [396, 162] width 289 height 85
click at [352, 132] on span "Calzone Chicken Shawarma" at bounding box center [362, 132] width 54 height 7
copy span "Calzone Chicken Shawarma"
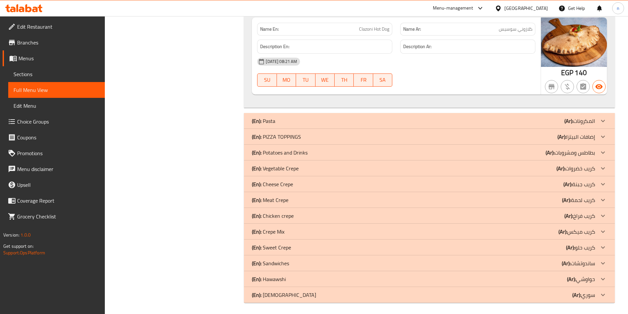
scroll to position [1167, 0]
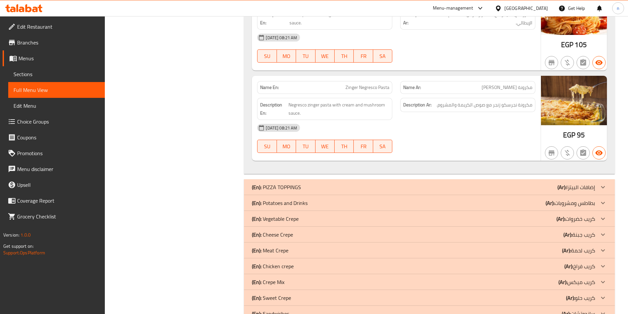
scroll to position [2189, 0]
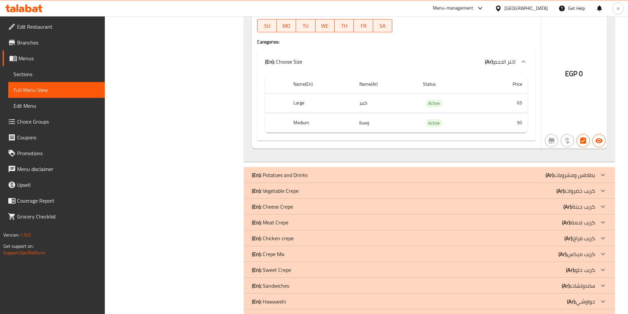
scroll to position [2818, 0]
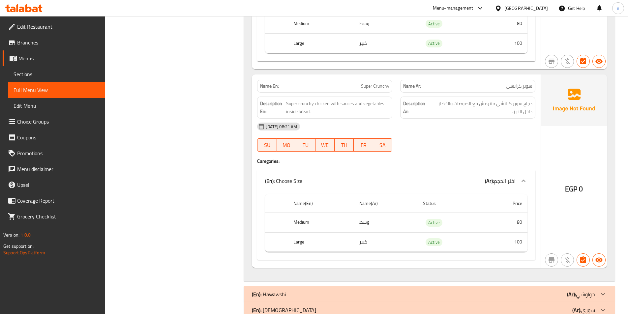
scroll to position [6981, 0]
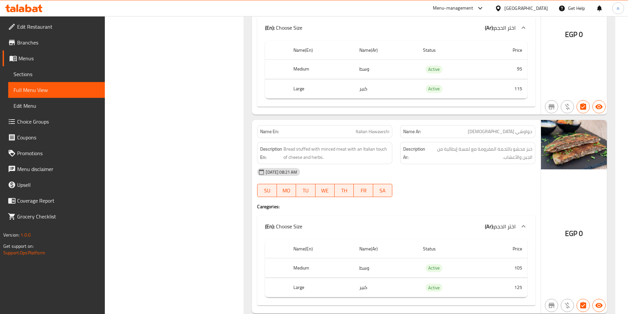
scroll to position [8792, 0]
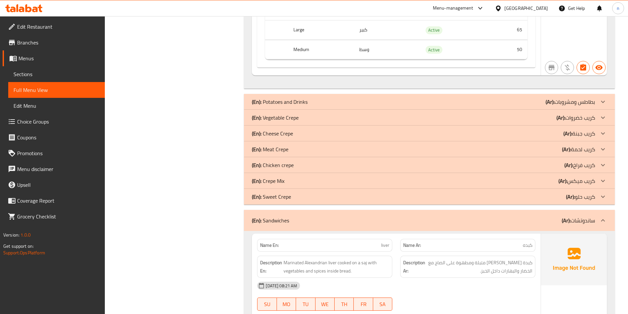
scroll to position [2812, 0]
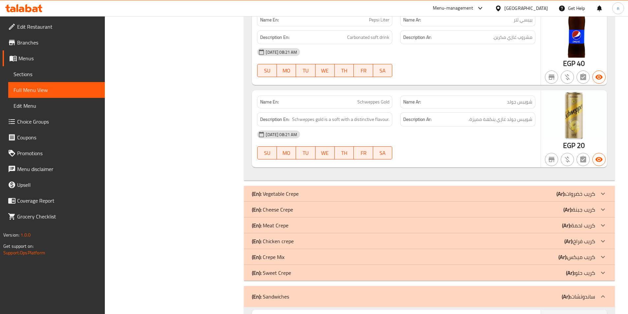
scroll to position [3340, 0]
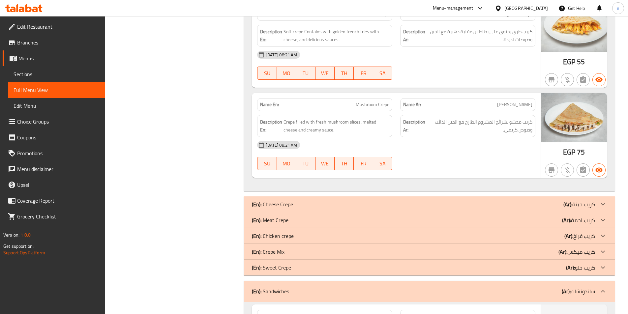
scroll to position [3670, 0]
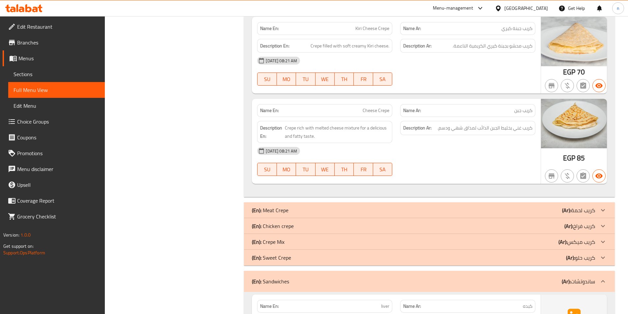
scroll to position [4032, 0]
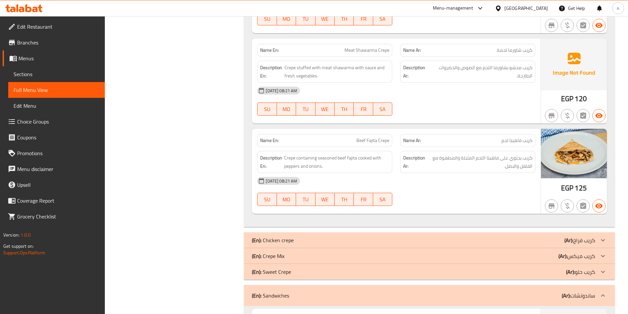
scroll to position [4824, 0]
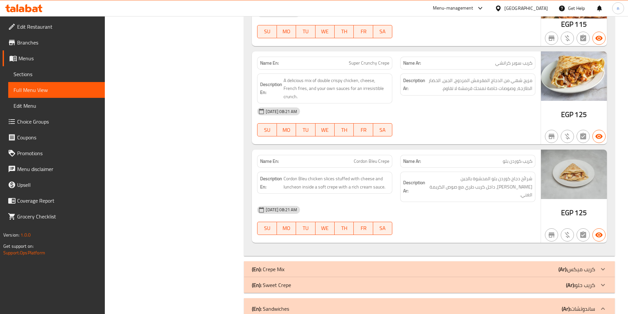
scroll to position [5549, 0]
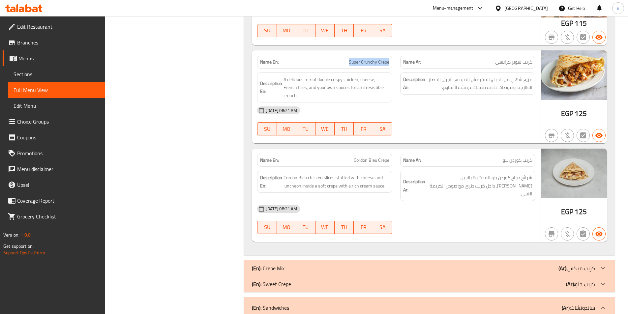
drag, startPoint x: 351, startPoint y: 52, endPoint x: 396, endPoint y: 57, distance: 45.7
copy span "Super Crunchy Crepe"
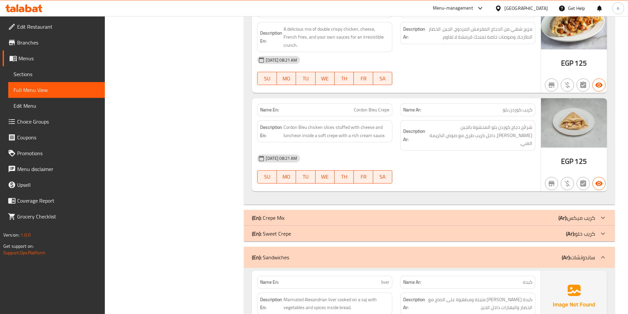
scroll to position [5615, 0]
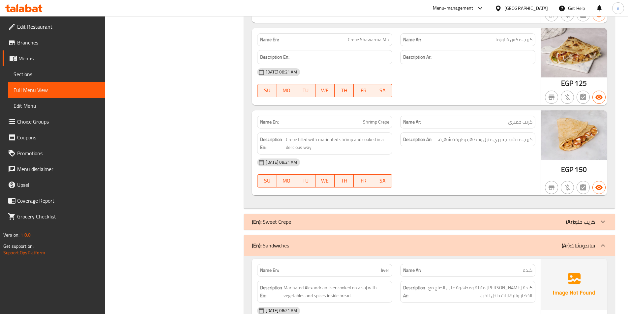
scroll to position [6505, 0]
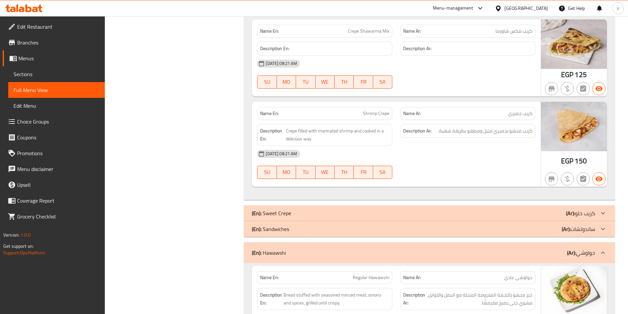
click at [479, 221] on div "(En): Sandwiches (Ar): ساندوتشات Name En: liver Name Ar: كبده Description En: M…" at bounding box center [429, 229] width 371 height 16
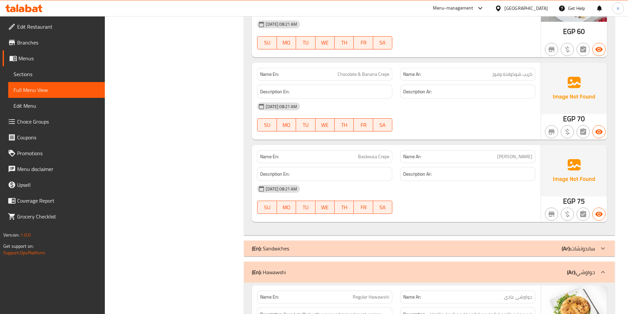
scroll to position [6802, 0]
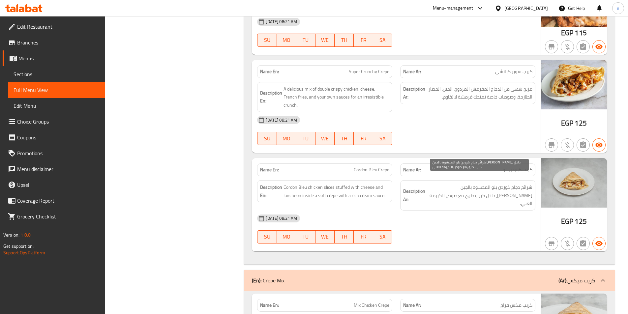
scroll to position [5507, 0]
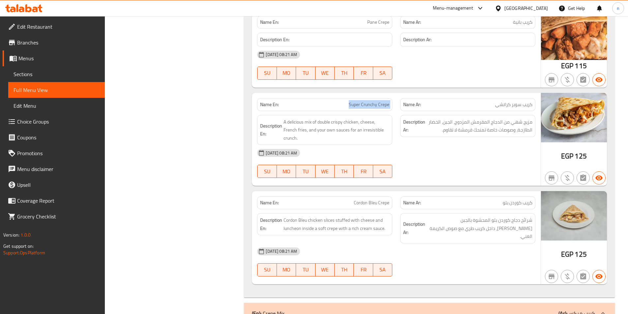
drag, startPoint x: 368, startPoint y: 98, endPoint x: 402, endPoint y: 97, distance: 33.6
copy span "Super Crunchy Crepe"
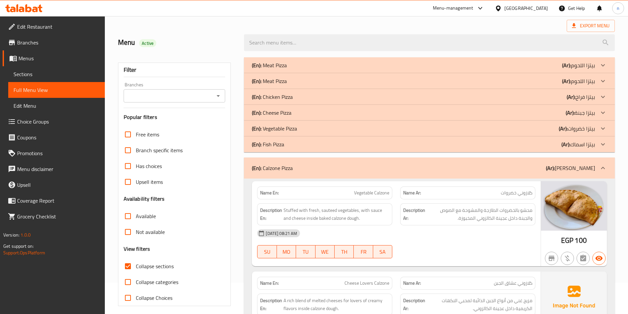
scroll to position [0, 0]
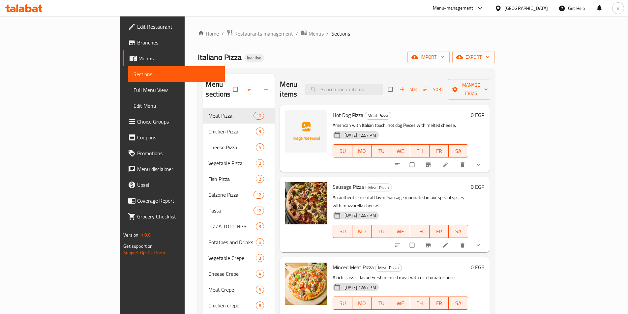
click at [123, 64] on link "Menus" at bounding box center [174, 58] width 102 height 16
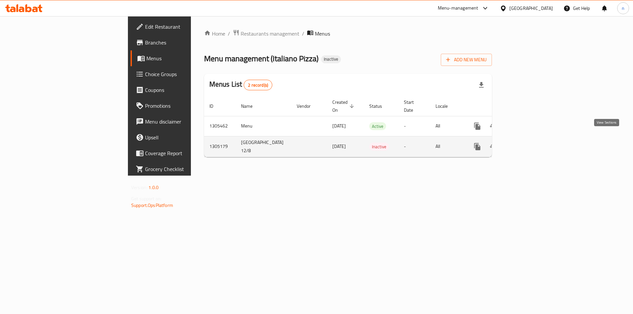
click at [533, 139] on link "enhanced table" at bounding box center [525, 147] width 16 height 16
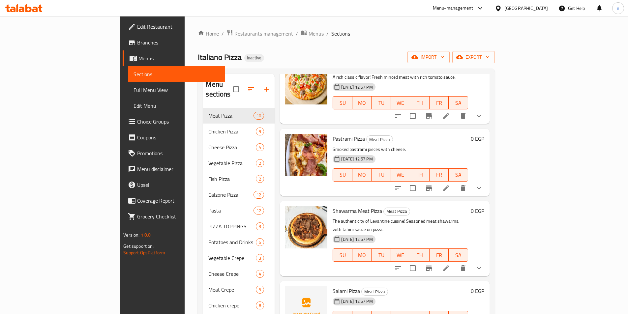
scroll to position [198, 0]
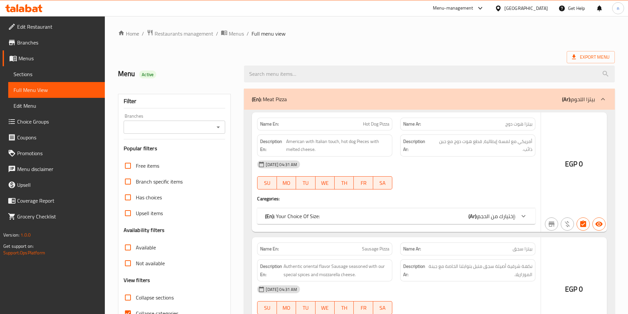
click at [34, 76] on span "Sections" at bounding box center [57, 74] width 86 height 8
click at [25, 74] on span "Sections" at bounding box center [57, 74] width 86 height 8
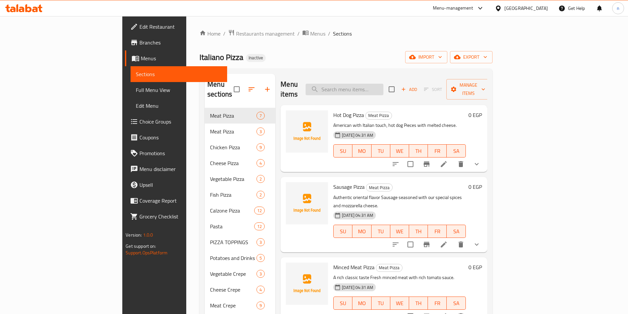
click at [383, 84] on input "search" at bounding box center [345, 90] width 78 height 12
paste input "Calzone Chicken Shawarma"
type input "Calzone Chicken Shawarma"
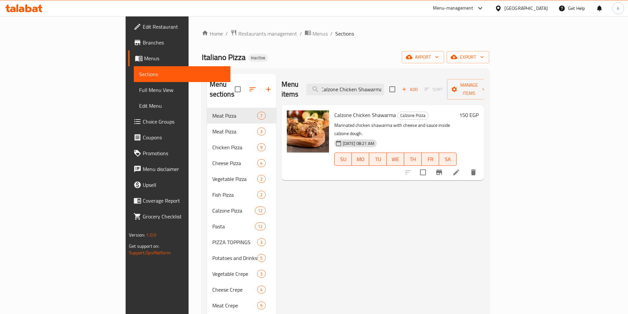
click at [466, 167] on li at bounding box center [456, 173] width 18 height 12
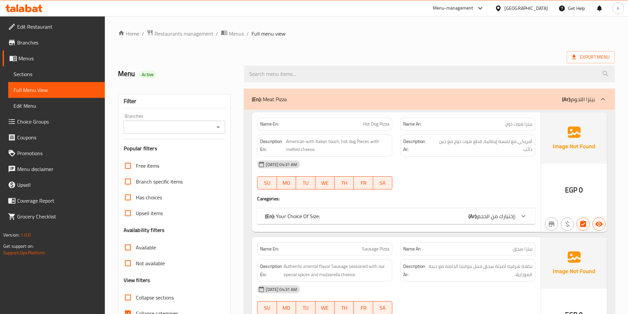
click at [63, 77] on span "Sections" at bounding box center [57, 74] width 86 height 8
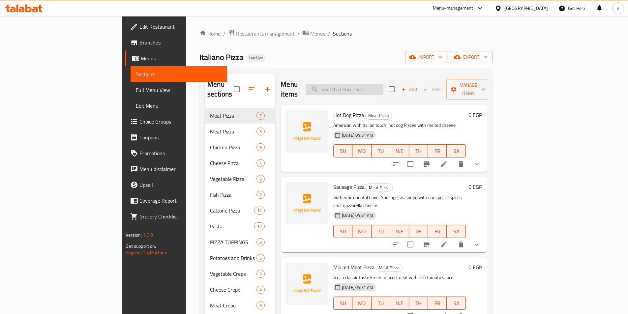
click at [383, 84] on input "search" at bounding box center [345, 90] width 78 height 12
paste input "Super Crunchy Crepe"
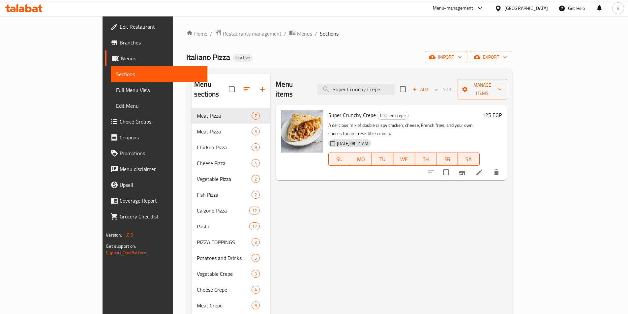
type input "Super Crunchy Crepe"
click at [482, 169] on icon at bounding box center [479, 172] width 6 height 6
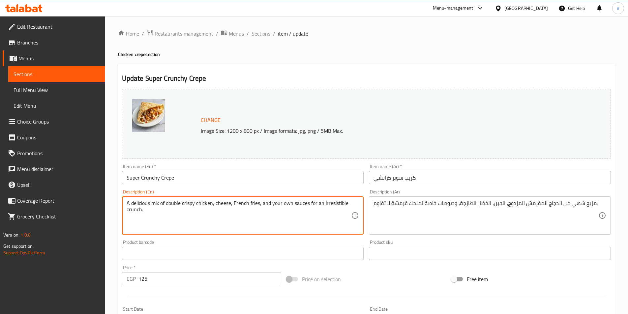
drag, startPoint x: 317, startPoint y: 203, endPoint x: 357, endPoint y: 206, distance: 40.3
type textarea "A delicious mix of double crispy chicken, cheese, French fries, and your own sa…"
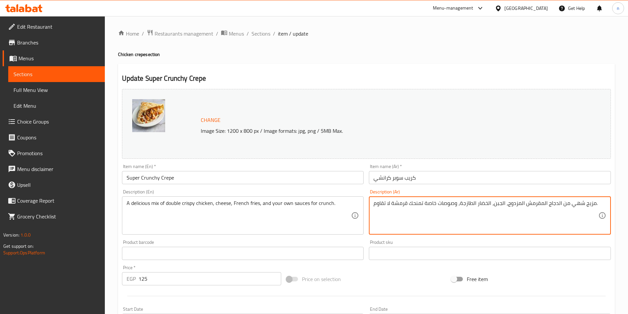
drag, startPoint x: 390, startPoint y: 204, endPoint x: 357, endPoint y: 206, distance: 33.1
type textarea "مزيج شهي من الدجاج المقرمش المزدوج، الجبن، الخضار الطازجة، وصوصات خاصة تمنحك قر…"
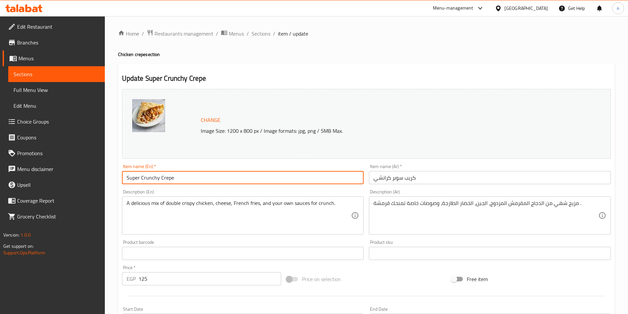
drag, startPoint x: 175, startPoint y: 180, endPoint x: 123, endPoint y: 179, distance: 52.1
click at [123, 179] on input "Super Crunchy Crepe" at bounding box center [243, 177] width 242 height 13
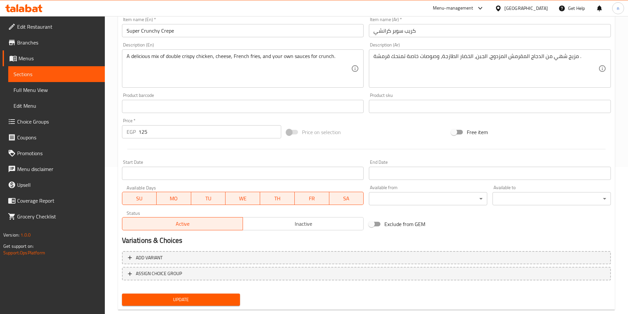
scroll to position [161, 0]
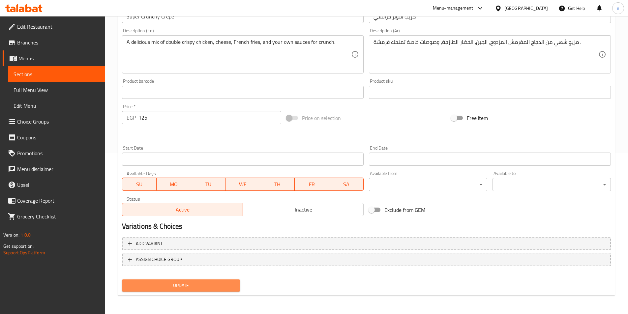
click at [160, 282] on span "Update" at bounding box center [181, 286] width 108 height 8
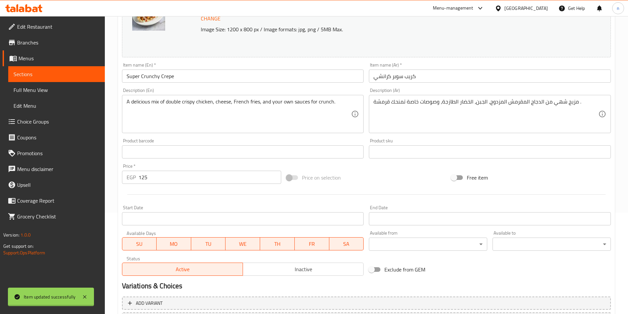
scroll to position [0, 0]
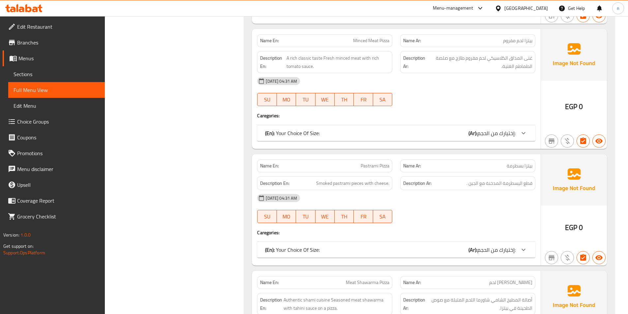
scroll to position [136, 0]
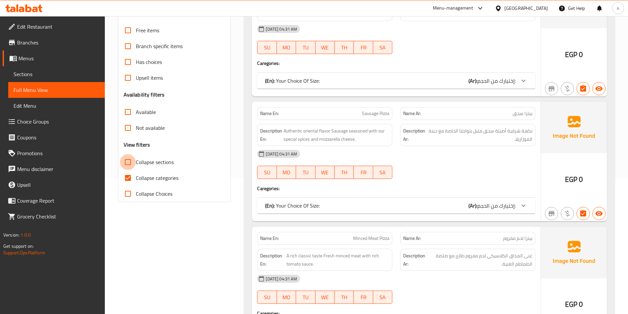
click at [129, 162] on input "Collapse sections" at bounding box center [128, 162] width 16 height 16
checkbox input "true"
click at [126, 181] on input "Collapse categories" at bounding box center [128, 178] width 16 height 16
checkbox input "false"
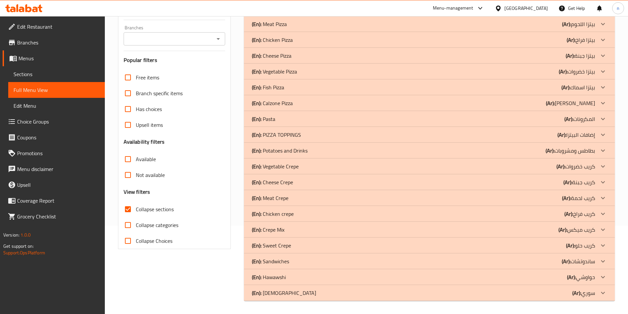
scroll to position [0, 0]
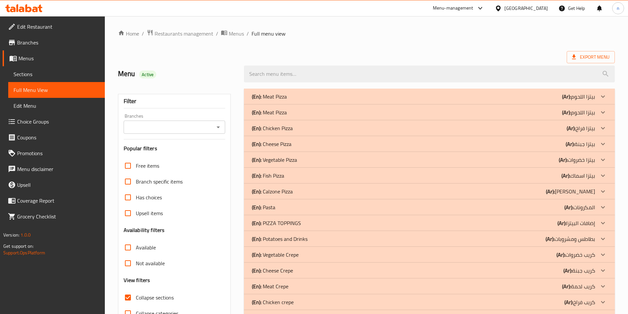
click at [511, 105] on div "(En): Calzone Pizza (Ar): بيتزا كلازوني" at bounding box center [429, 97] width 371 height 16
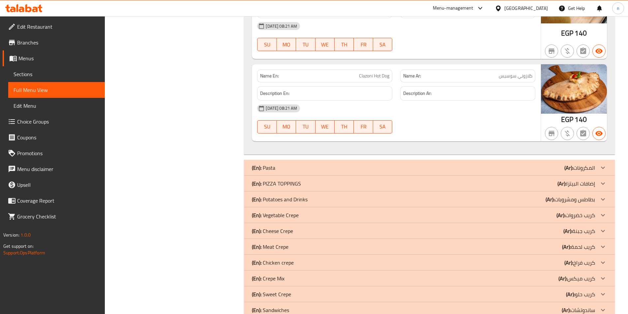
scroll to position [1167, 0]
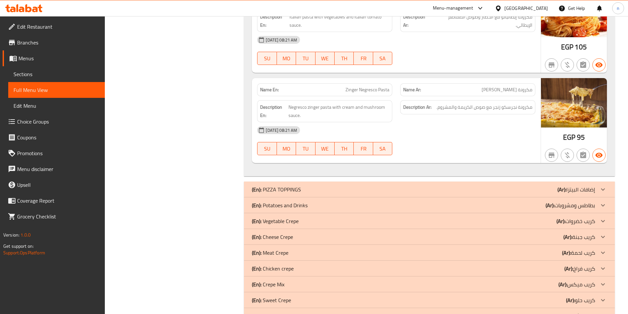
scroll to position [2224, 0]
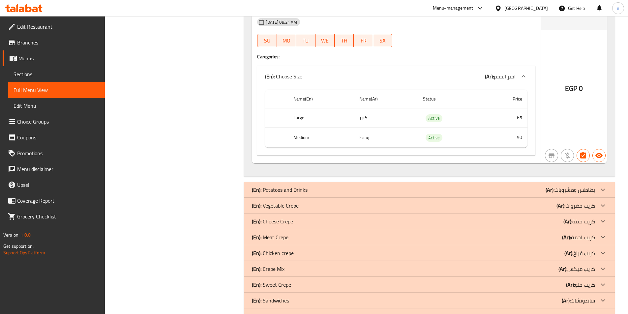
scroll to position [2818, 0]
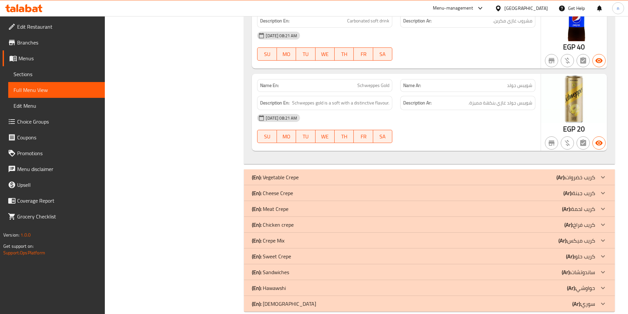
scroll to position [3358, 0]
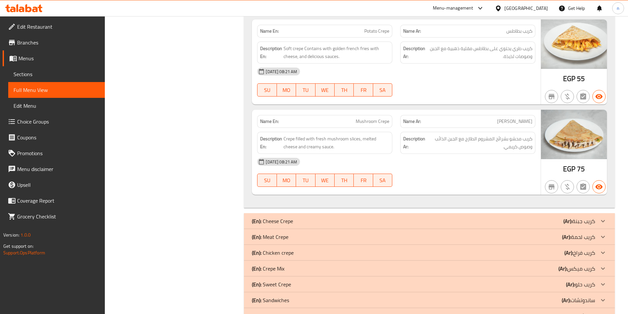
scroll to position [3651, 0]
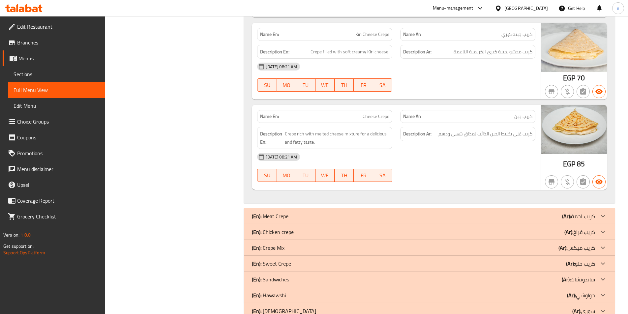
scroll to position [4025, 0]
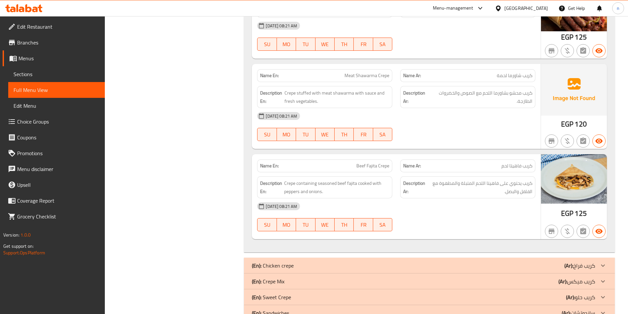
scroll to position [4827, 0]
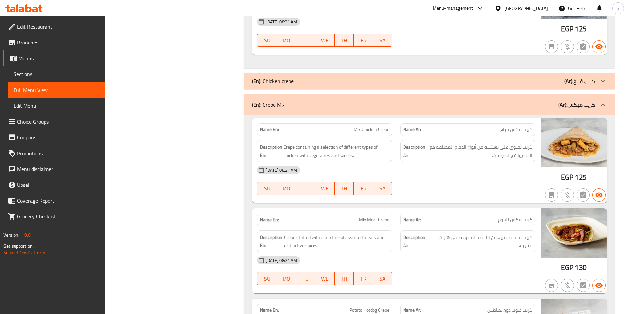
scroll to position [4829, 0]
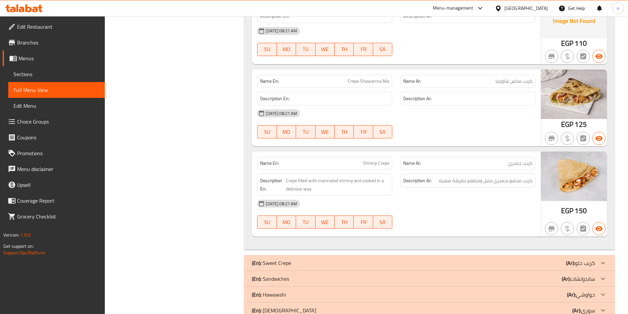
scroll to position [6449, 0]
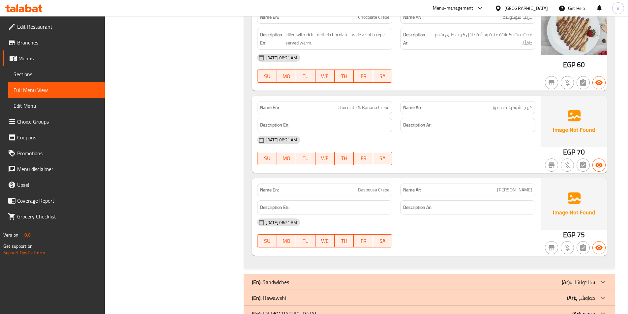
scroll to position [6725, 0]
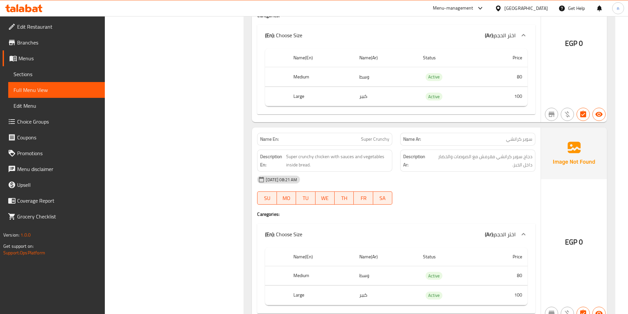
scroll to position [10883, 0]
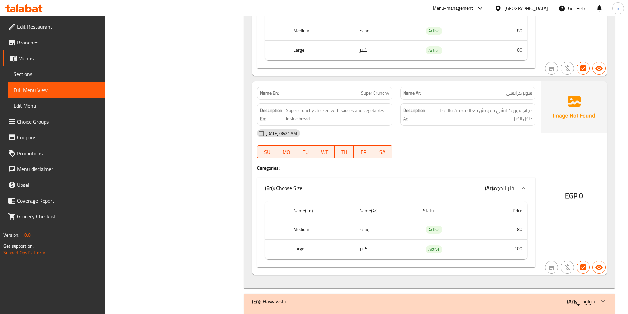
drag, startPoint x: 412, startPoint y: 278, endPoint x: 412, endPoint y: 273, distance: 5.3
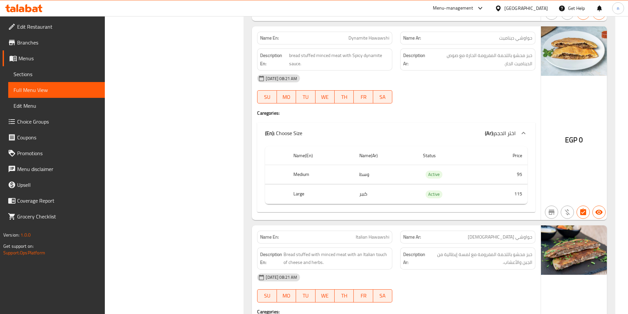
scroll to position [12694, 0]
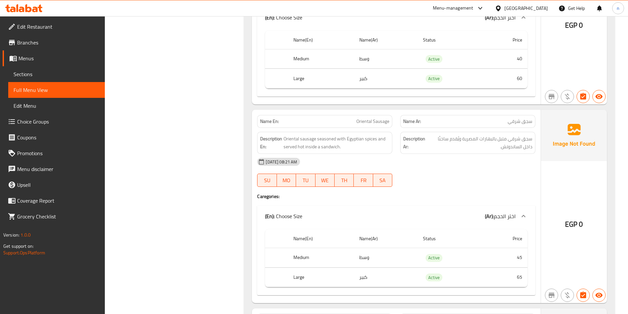
scroll to position [7143, 0]
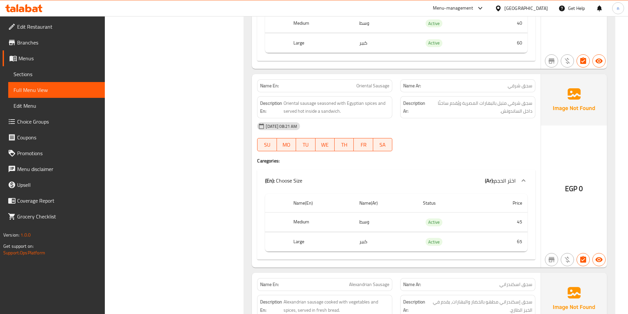
click at [40, 73] on span "Sections" at bounding box center [57, 74] width 86 height 8
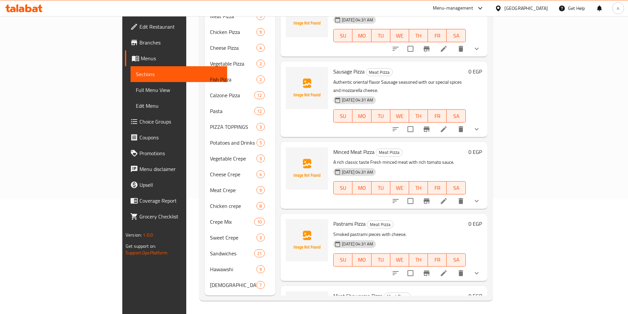
scroll to position [92, 0]
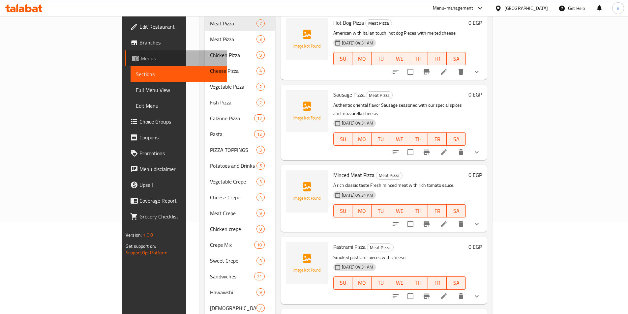
click at [141, 54] on span "Menus" at bounding box center [181, 58] width 81 height 8
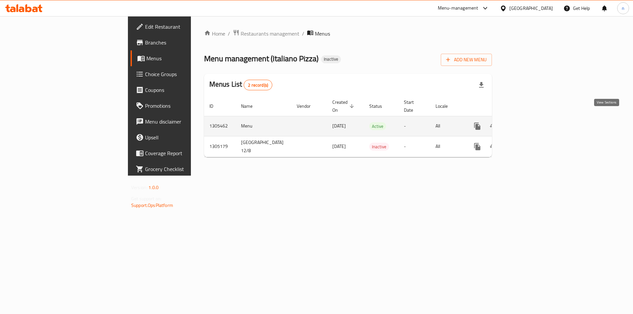
click at [529, 122] on icon "enhanced table" at bounding box center [525, 126] width 8 height 8
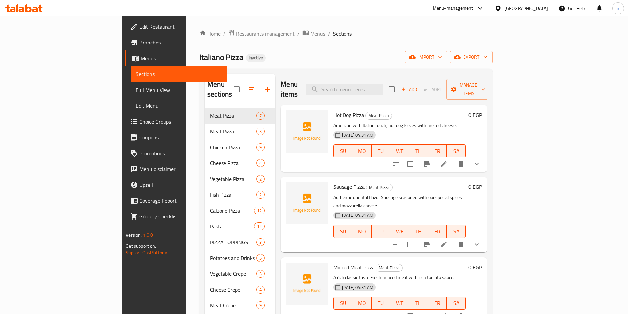
scroll to position [33, 0]
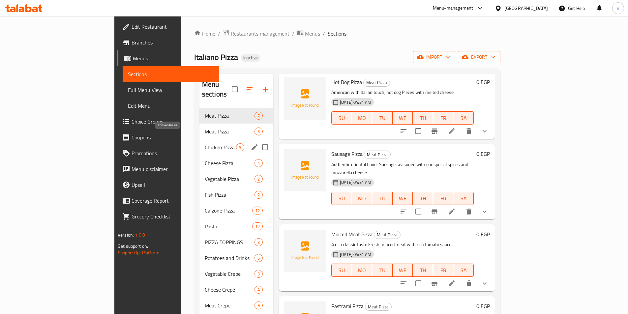
click at [205, 143] on span "Chicken Pizza" at bounding box center [220, 147] width 31 height 8
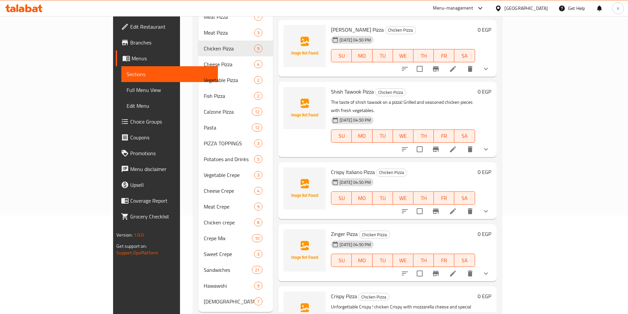
scroll to position [106, 0]
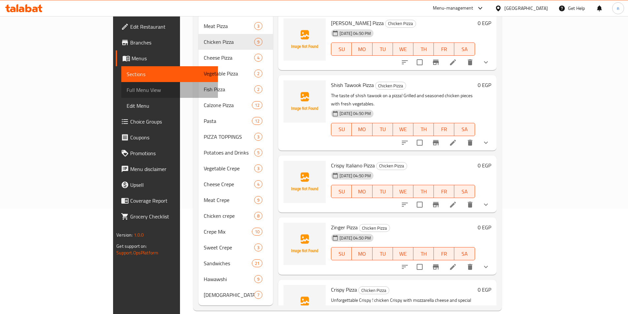
click at [127, 93] on span "Full Menu View" at bounding box center [170, 90] width 86 height 8
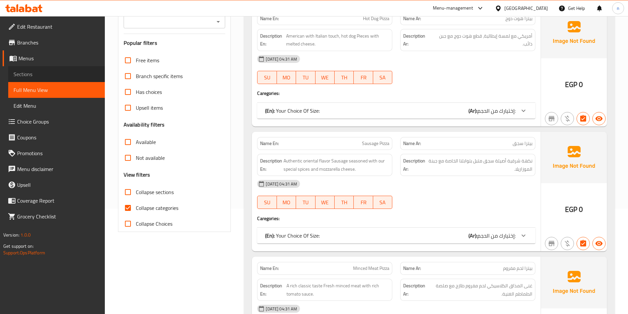
click at [55, 74] on span "Sections" at bounding box center [57, 74] width 86 height 8
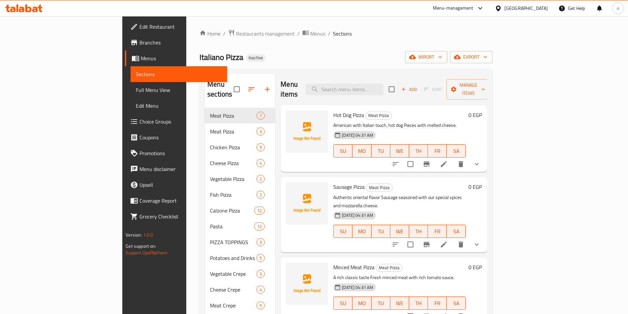
click at [333, 35] on span "Sections" at bounding box center [342, 34] width 19 height 8
click at [310, 33] on span "Menus" at bounding box center [317, 34] width 15 height 8
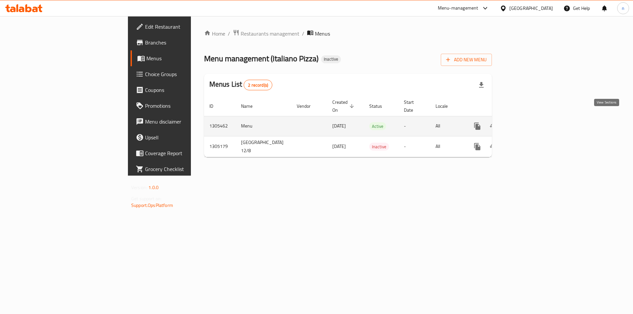
click at [529, 122] on icon "enhanced table" at bounding box center [525, 126] width 8 height 8
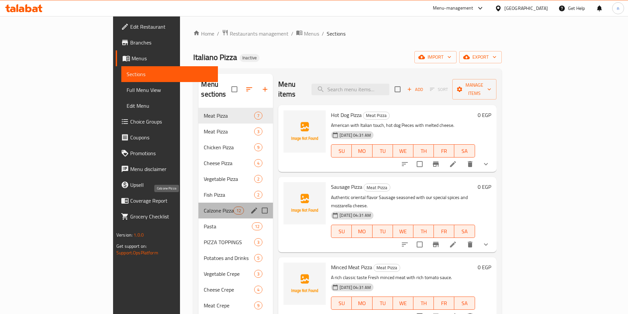
click at [204, 207] on span "Calzone Pizza" at bounding box center [219, 211] width 30 height 8
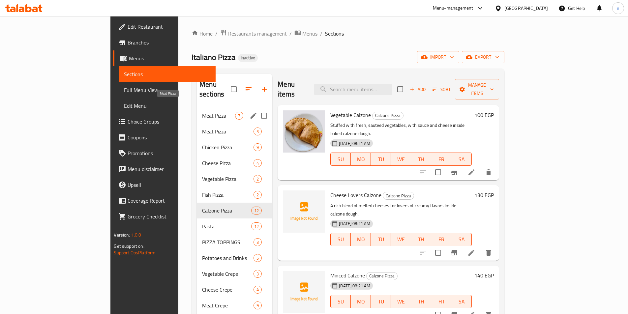
click at [202, 112] on span "Meat Pizza" at bounding box center [218, 116] width 33 height 8
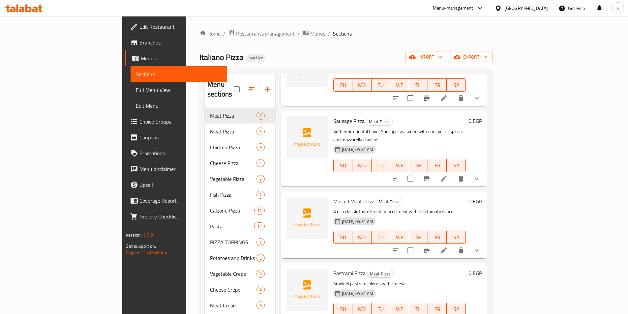
scroll to position [132, 0]
